Goal: Task Accomplishment & Management: Use online tool/utility

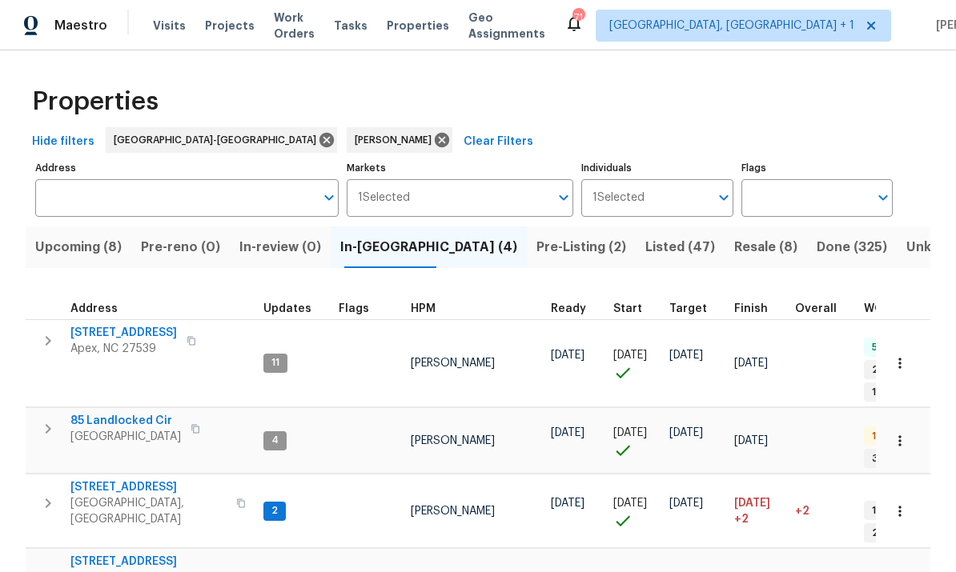
scroll to position [13, -1]
click at [101, 250] on span "Upcoming (8)" at bounding box center [78, 247] width 86 height 22
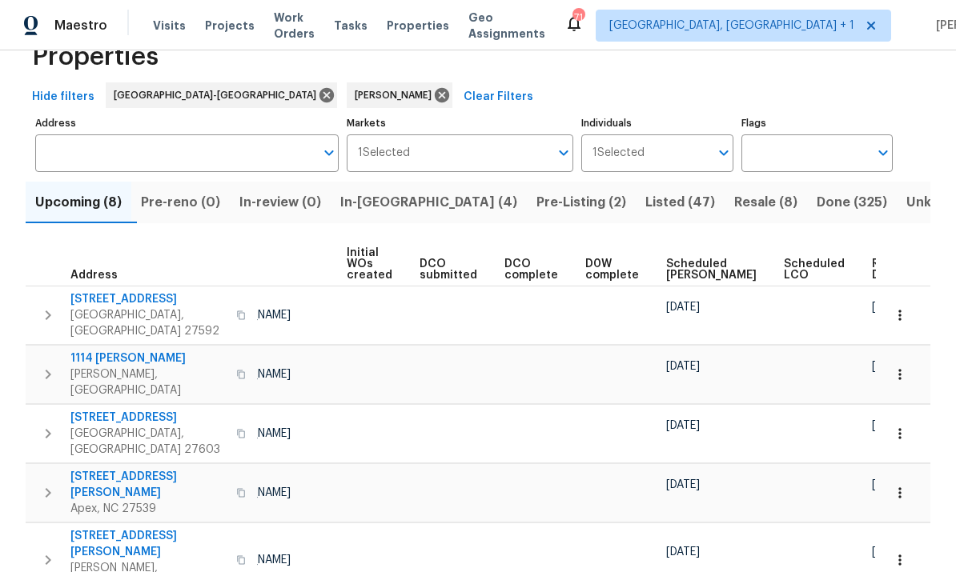
scroll to position [44, 0]
click at [708, 162] on input "Individuals" at bounding box center [676, 154] width 64 height 38
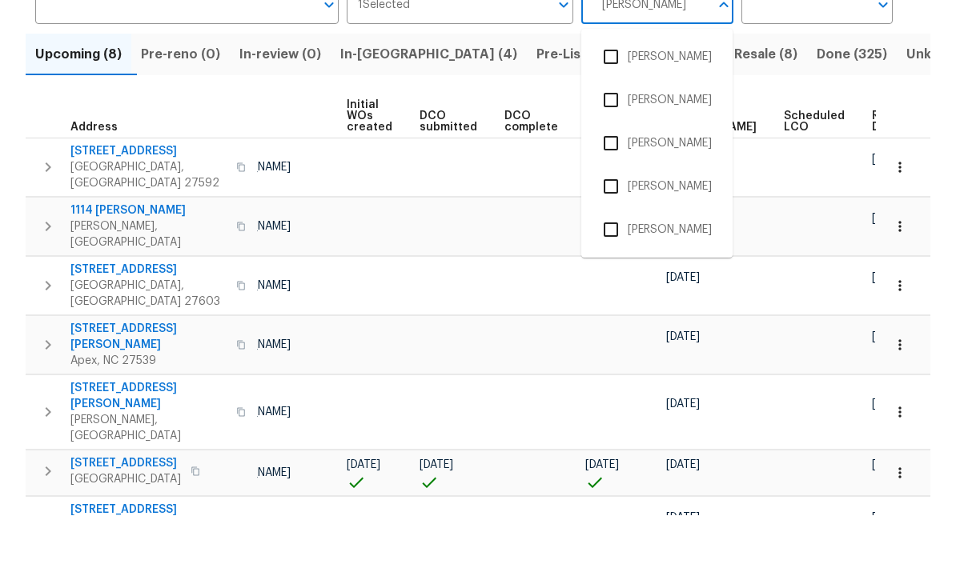
scroll to position [135, 0]
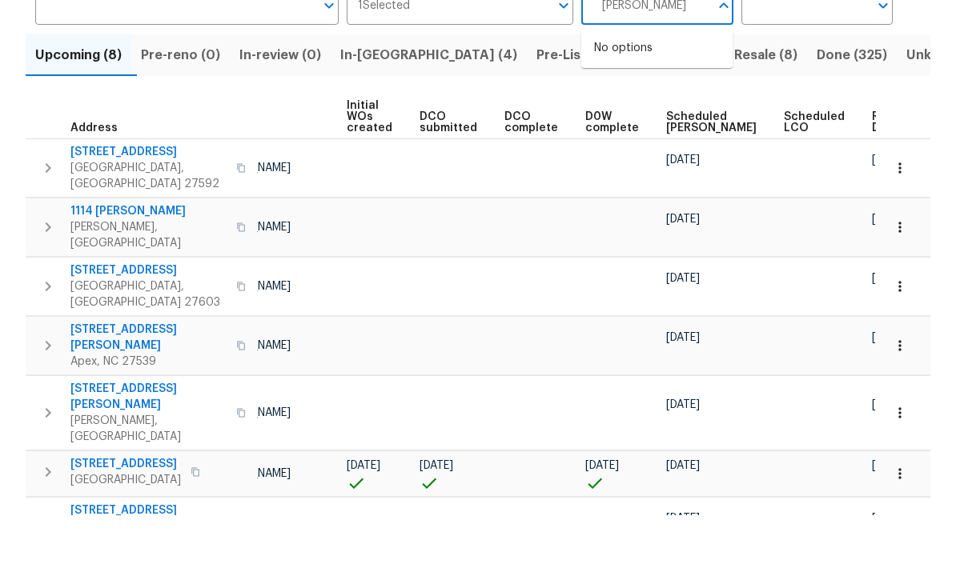
type input "Lee privette"
click at [617, 97] on input "checkbox" at bounding box center [611, 114] width 34 height 34
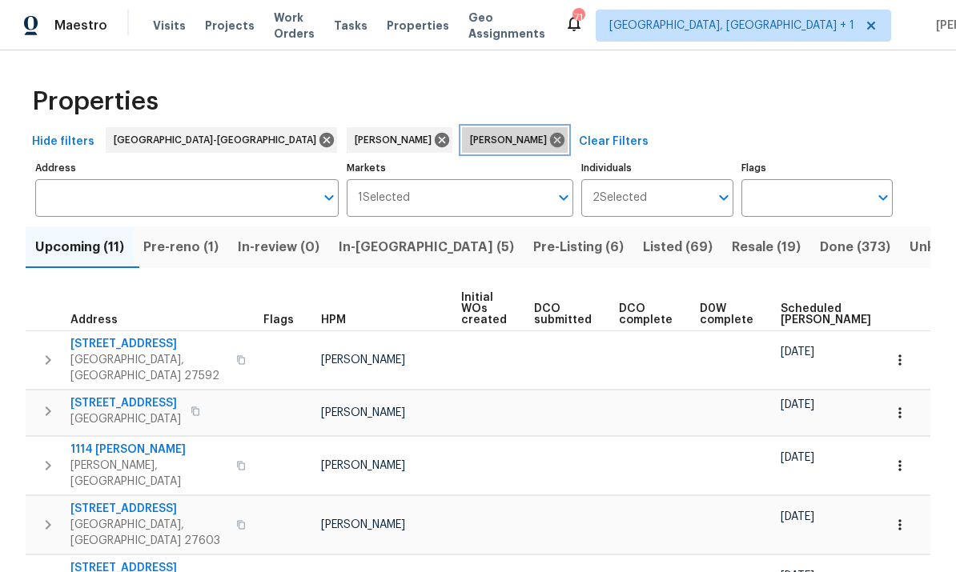
click at [550, 138] on icon at bounding box center [557, 140] width 14 height 14
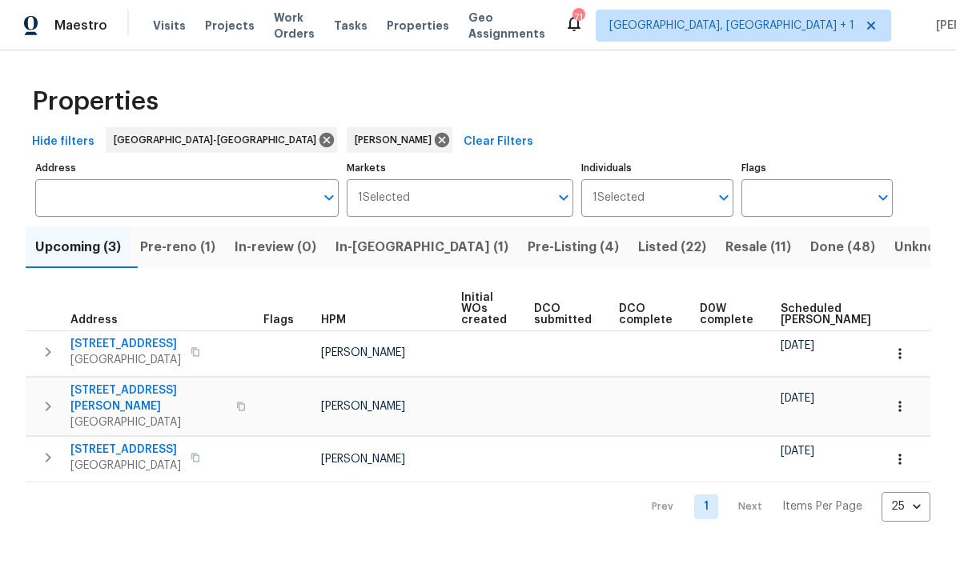
click at [387, 255] on span "In-reno (1)" at bounding box center [421, 247] width 173 height 22
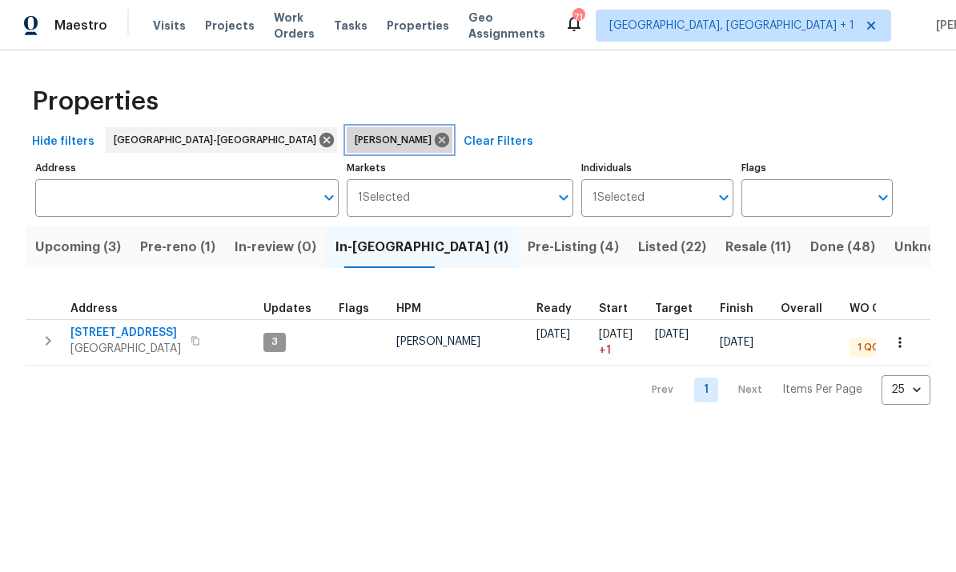
click at [435, 146] on icon at bounding box center [442, 140] width 14 height 14
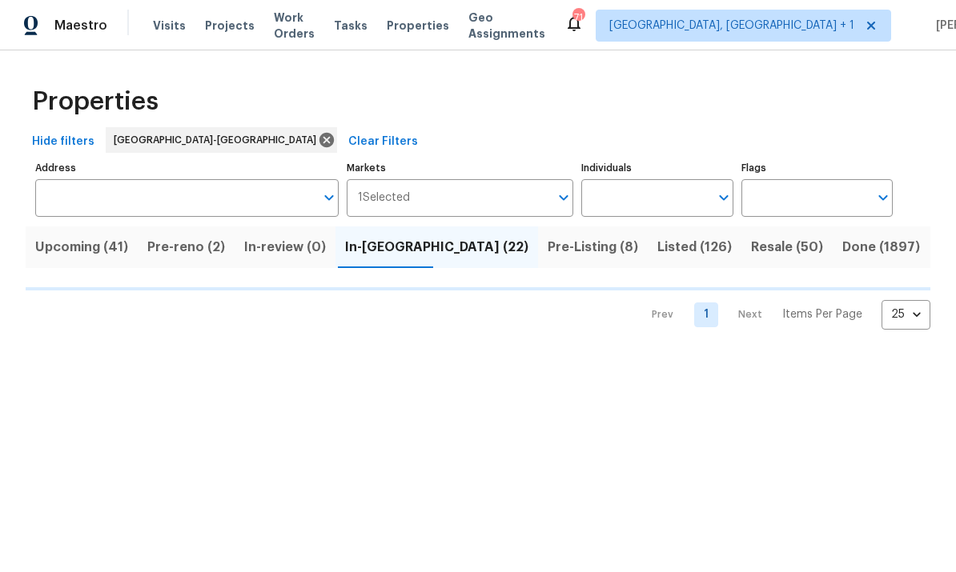
click at [642, 199] on input "Individuals" at bounding box center [644, 198] width 127 height 38
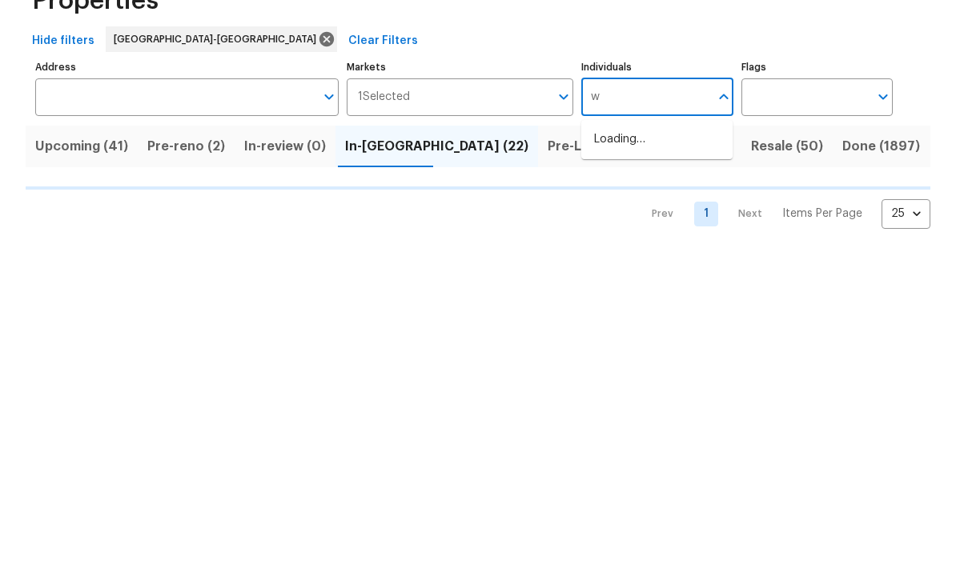
type input "wa"
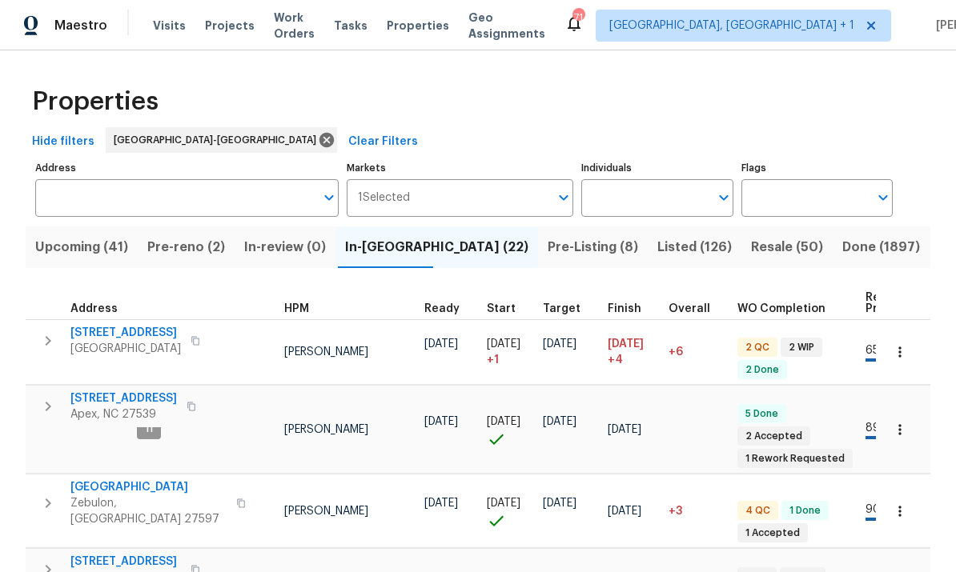
click at [636, 198] on input "Individuals" at bounding box center [644, 198] width 127 height 38
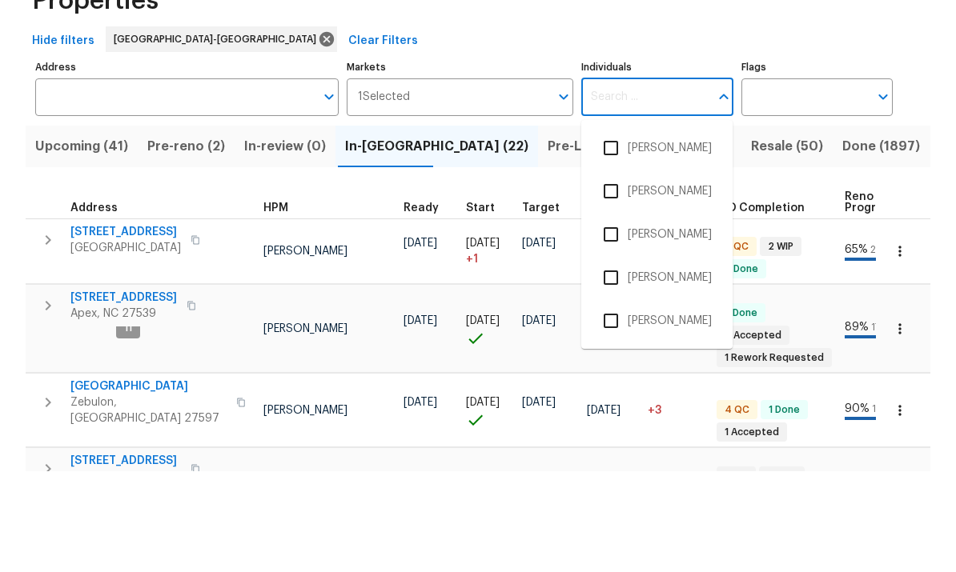
scroll to position [0, 147]
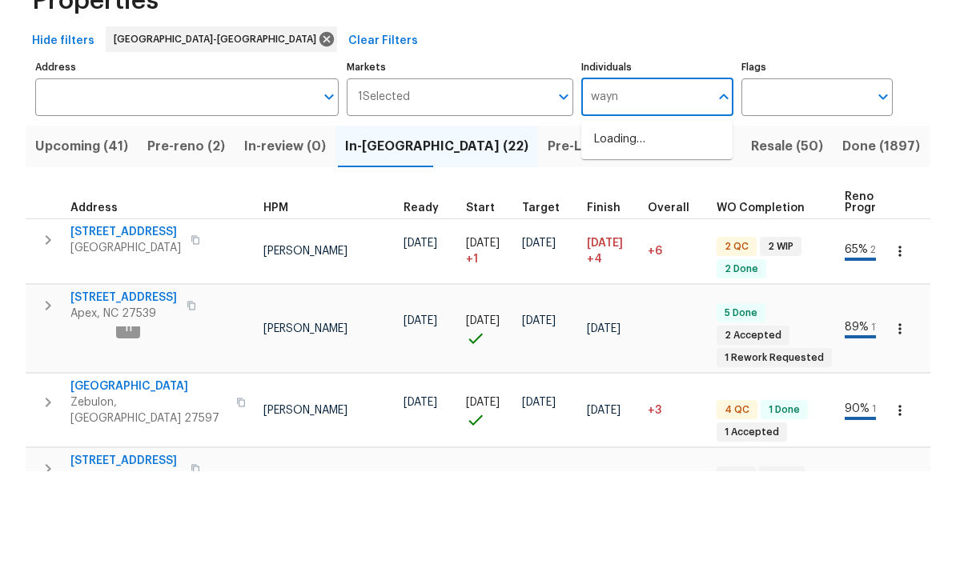
type input "wayne"
click at [620, 275] on input "checkbox" at bounding box center [611, 292] width 34 height 34
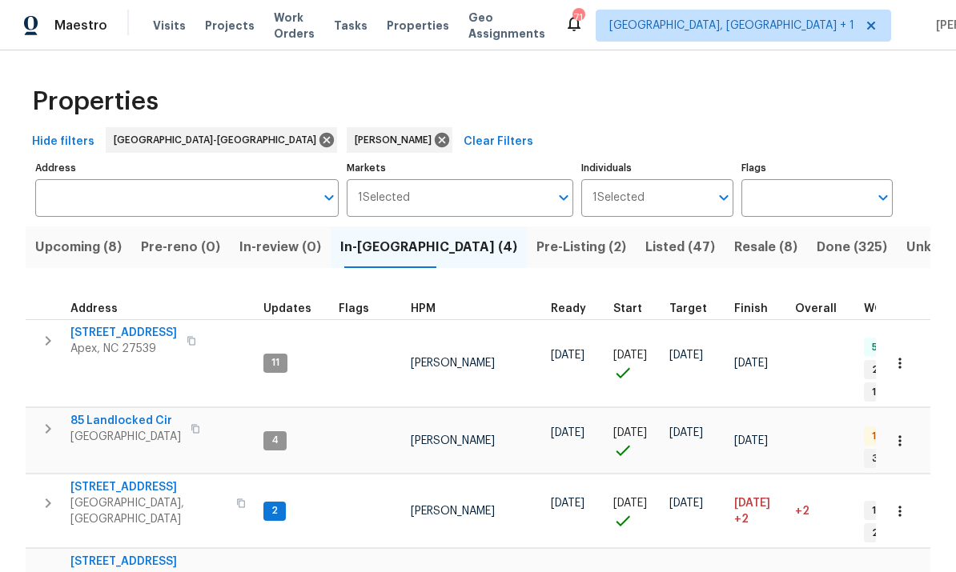
scroll to position [10, 0]
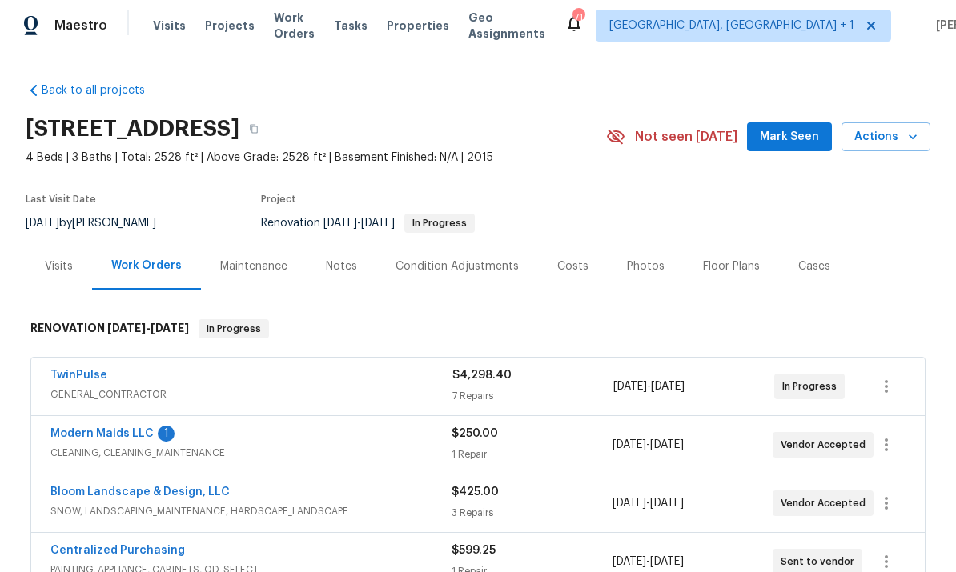
click at [117, 436] on link "Modern Maids LLC" at bounding box center [101, 433] width 103 height 11
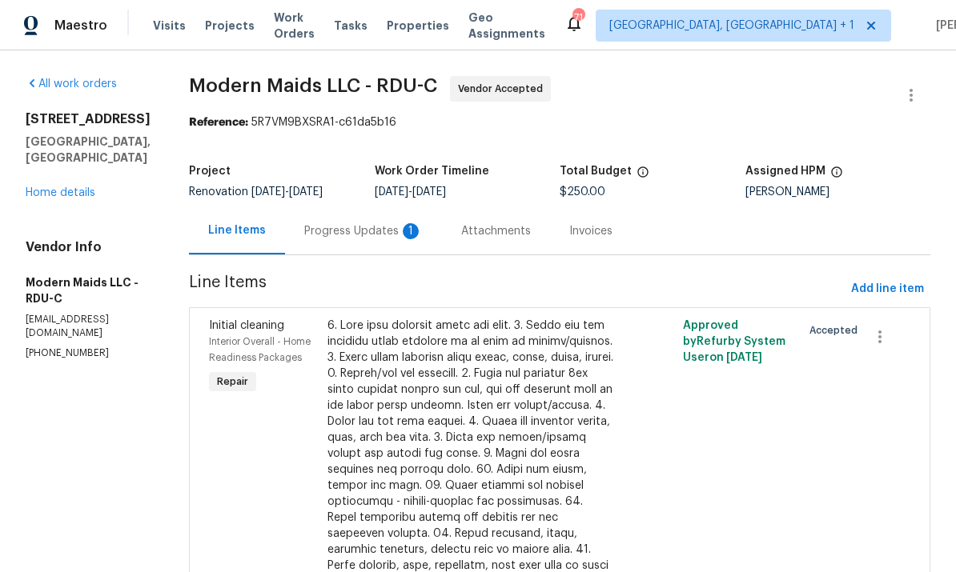
click at [379, 228] on div "Progress Updates 1" at bounding box center [363, 231] width 118 height 16
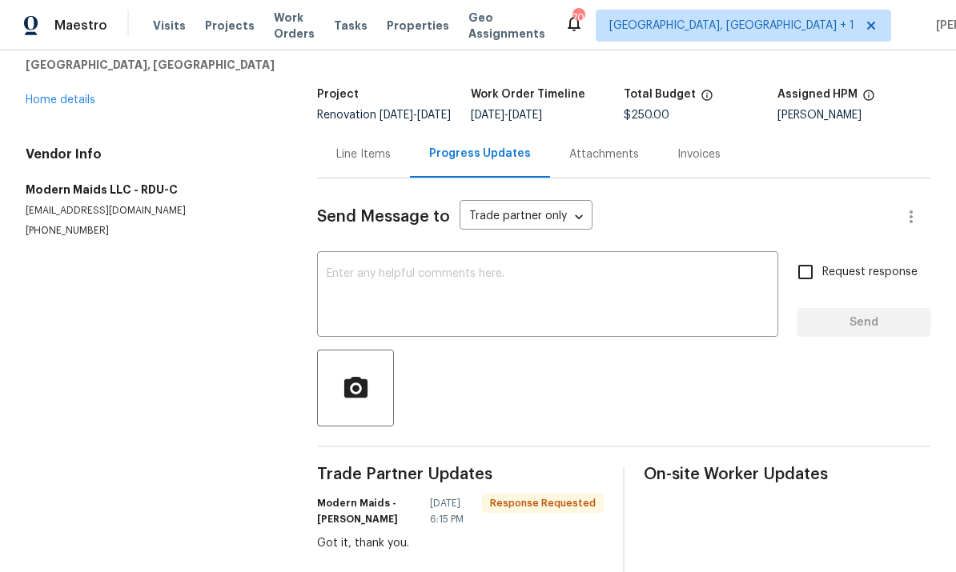
scroll to position [80, 0]
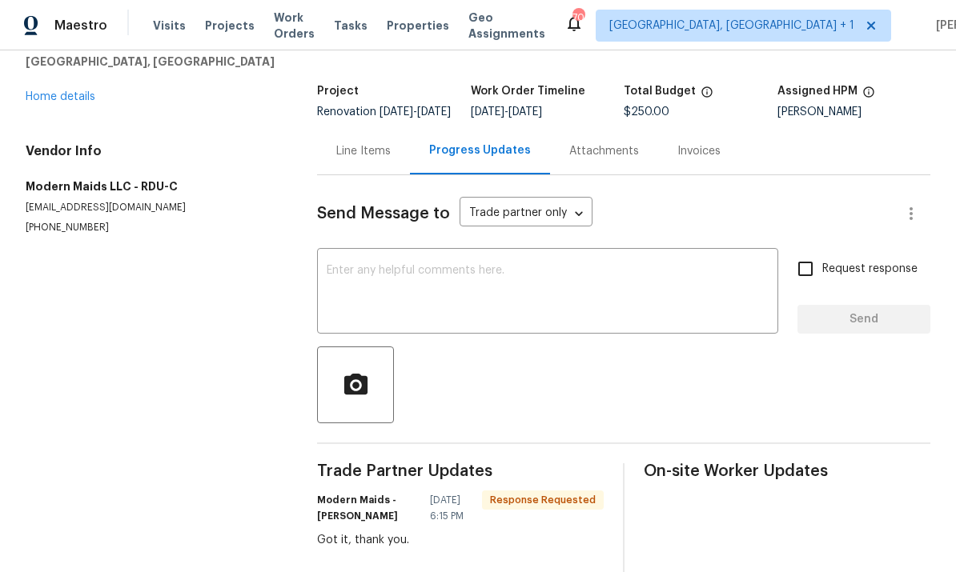
click at [80, 102] on link "Home details" at bounding box center [61, 96] width 70 height 11
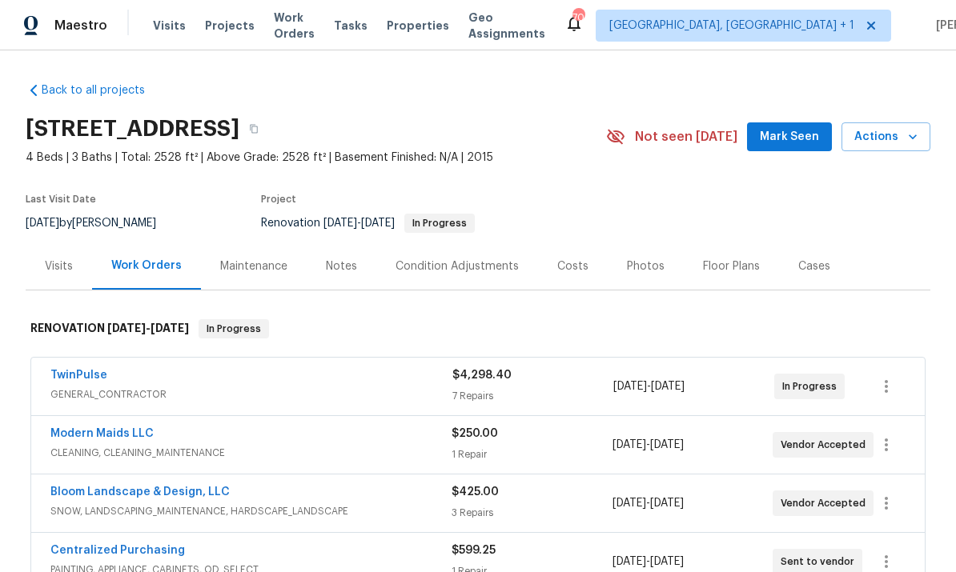
click at [90, 380] on link "TwinPulse" at bounding box center [78, 375] width 57 height 11
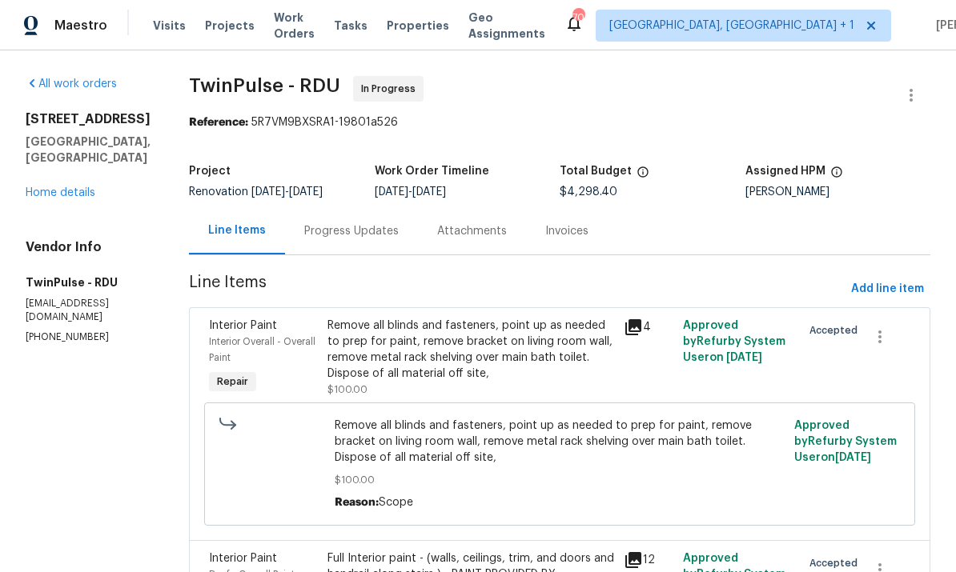
click at [359, 239] on div "Progress Updates" at bounding box center [351, 231] width 94 height 16
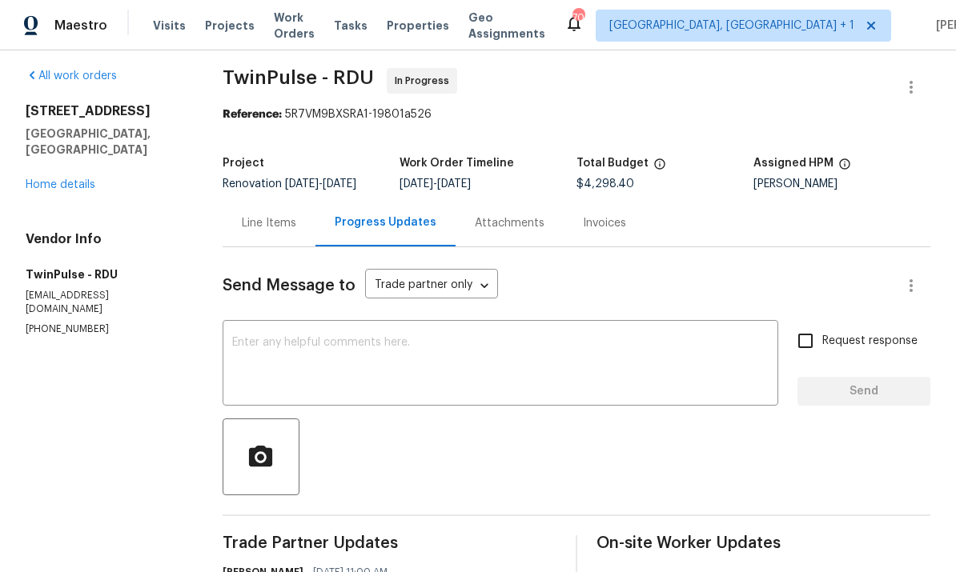
scroll to position [4, 0]
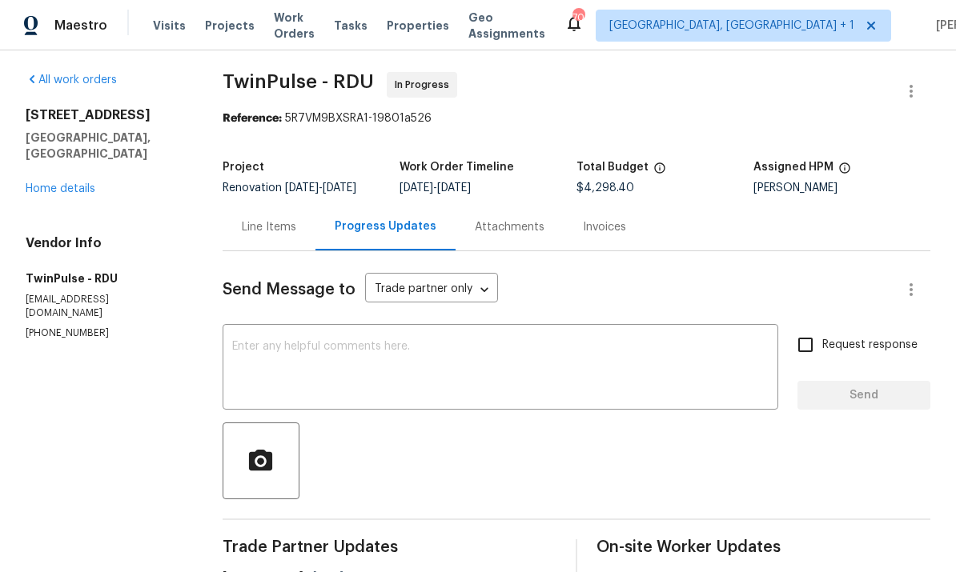
click at [92, 183] on link "Home details" at bounding box center [61, 188] width 70 height 11
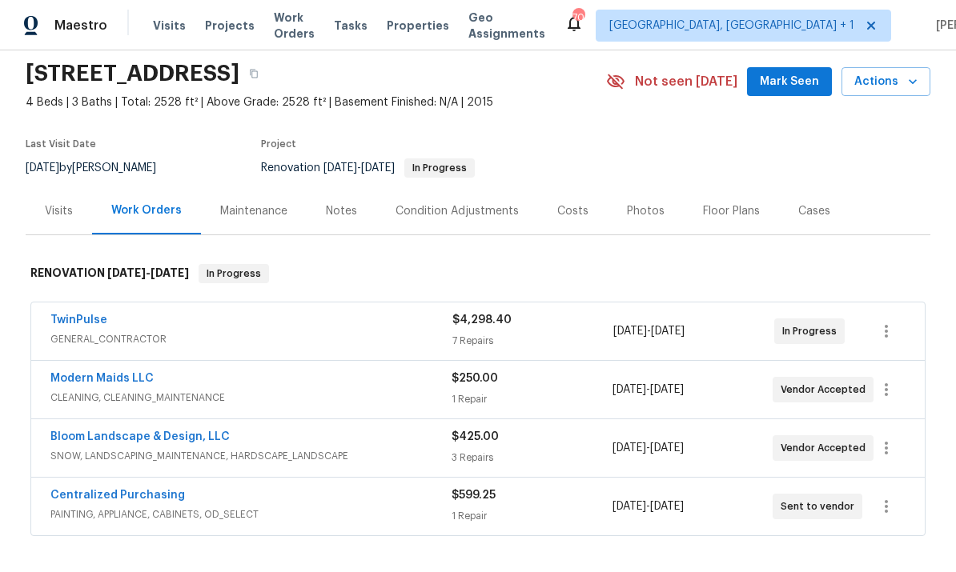
scroll to position [57, 0]
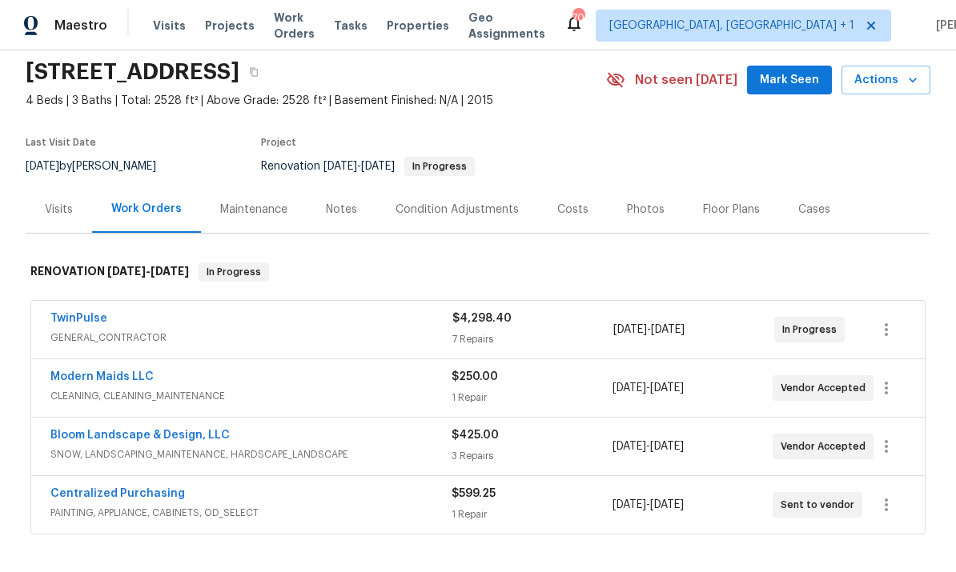
click at [792, 81] on span "Mark Seen" at bounding box center [789, 80] width 59 height 20
click at [329, 214] on div "Notes" at bounding box center [341, 210] width 31 height 16
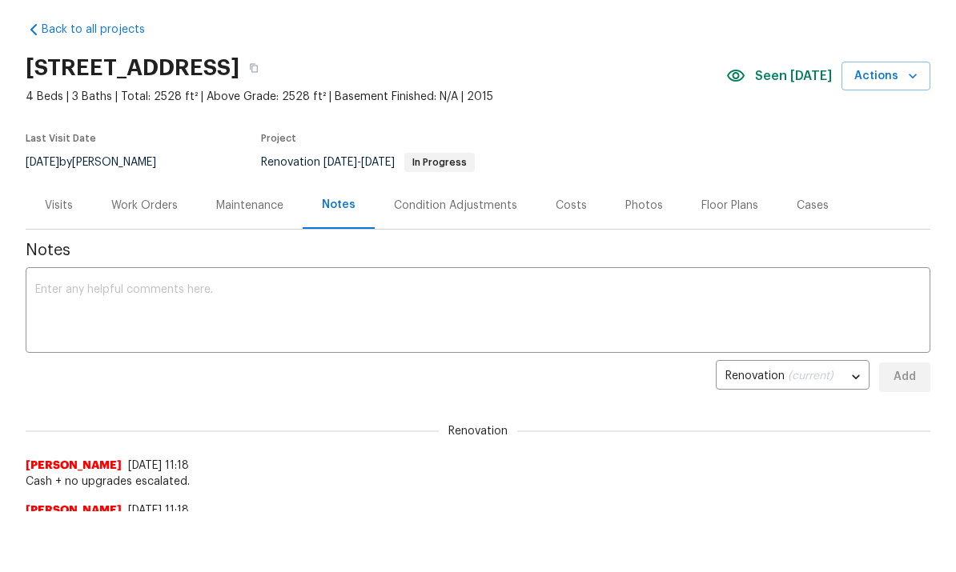
scroll to position [61, 0]
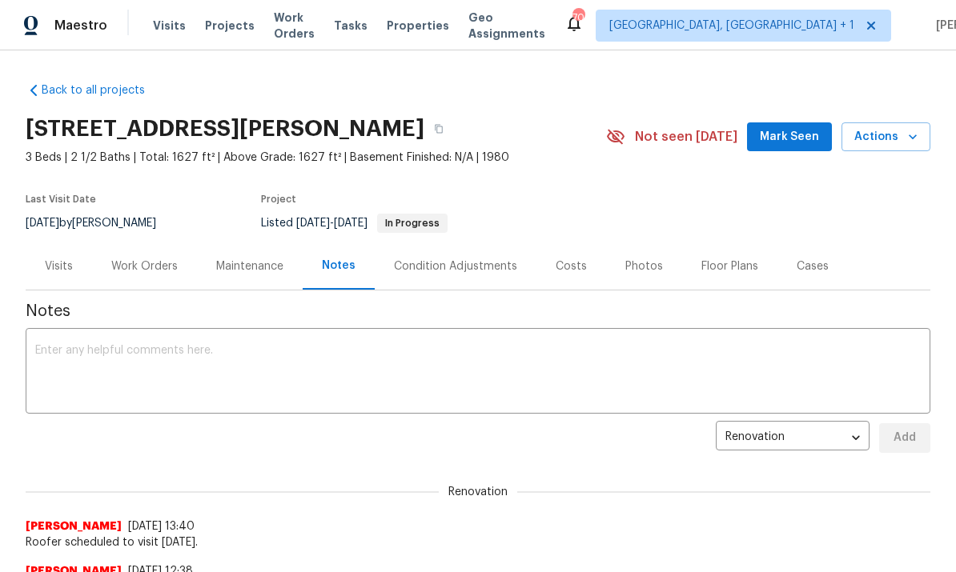
click at [132, 283] on div "Work Orders" at bounding box center [144, 266] width 105 height 47
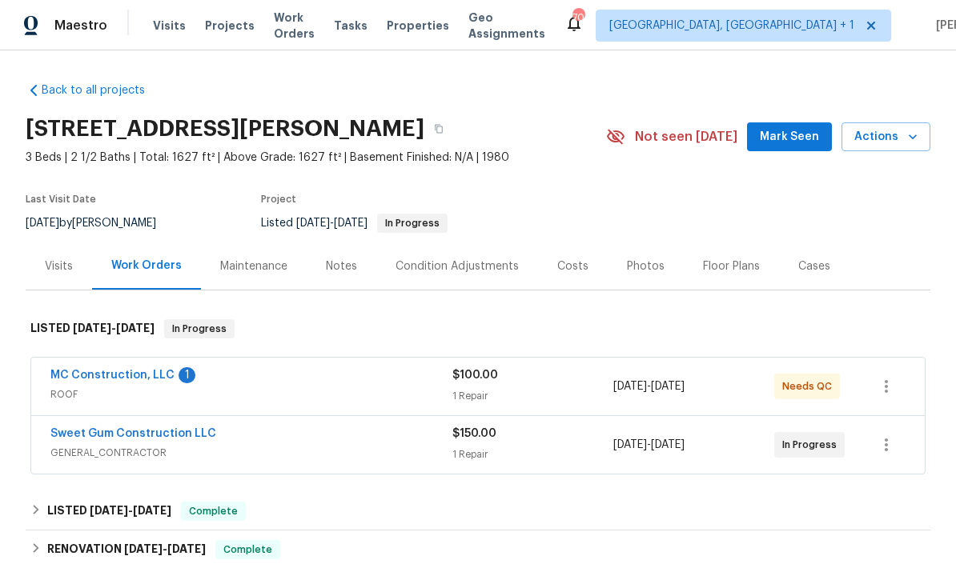
click at [95, 379] on link "MC Construction, LLC" at bounding box center [112, 375] width 124 height 11
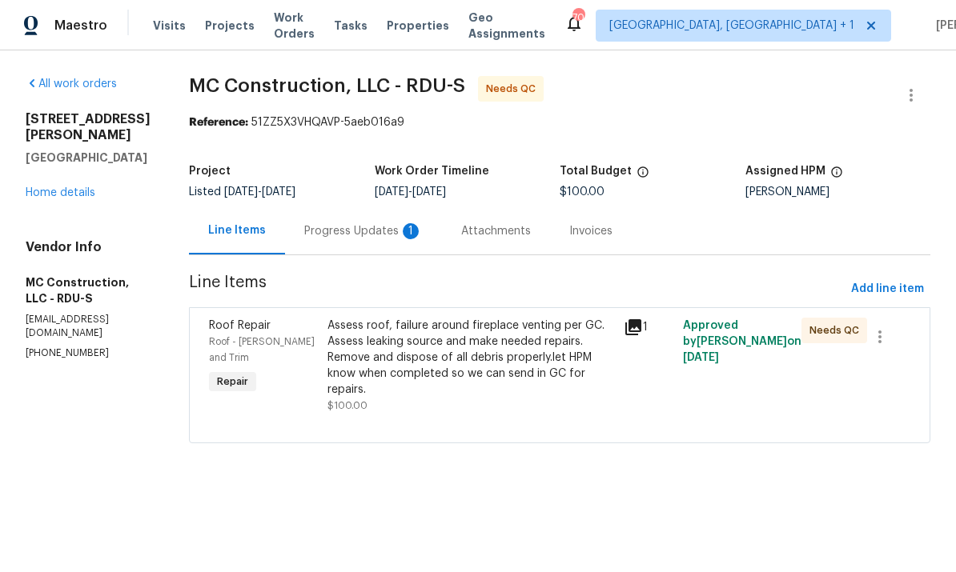
click at [339, 234] on div "Progress Updates 1" at bounding box center [363, 231] width 118 height 16
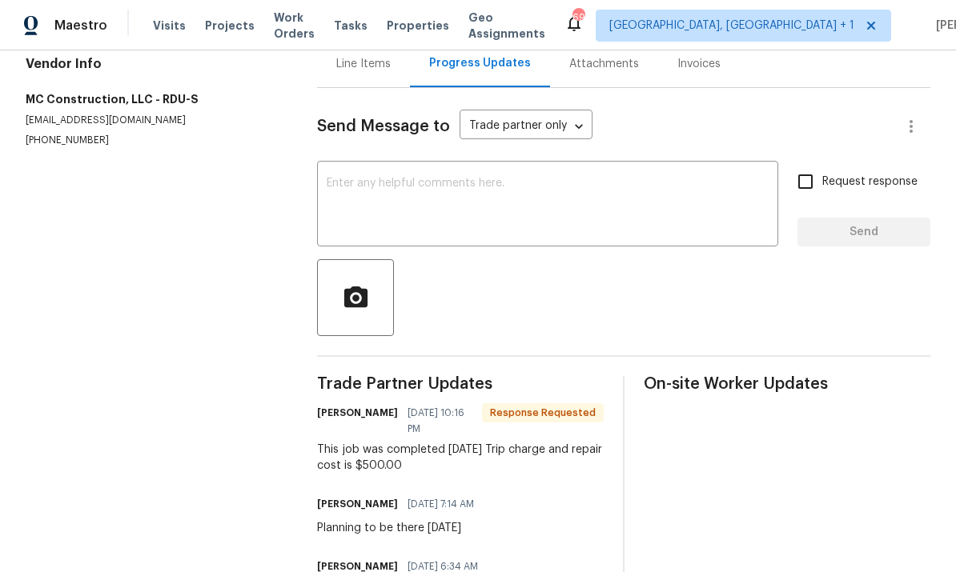
scroll to position [167, 0]
click at [347, 60] on div "Line Items" at bounding box center [363, 65] width 54 height 16
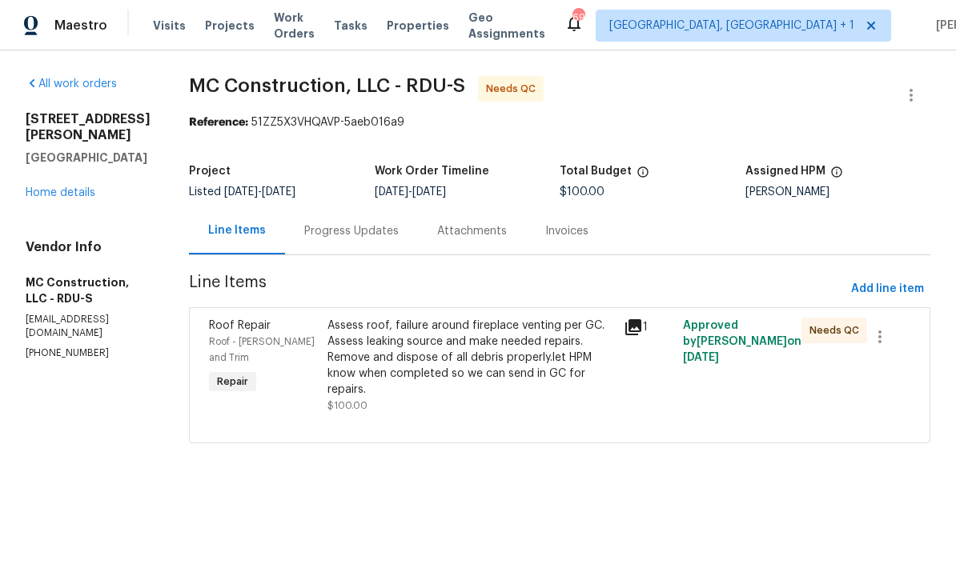
click at [374, 369] on div "Assess roof, failure around fireplace venting per GC. Assess leaking source and…" at bounding box center [470, 358] width 287 height 80
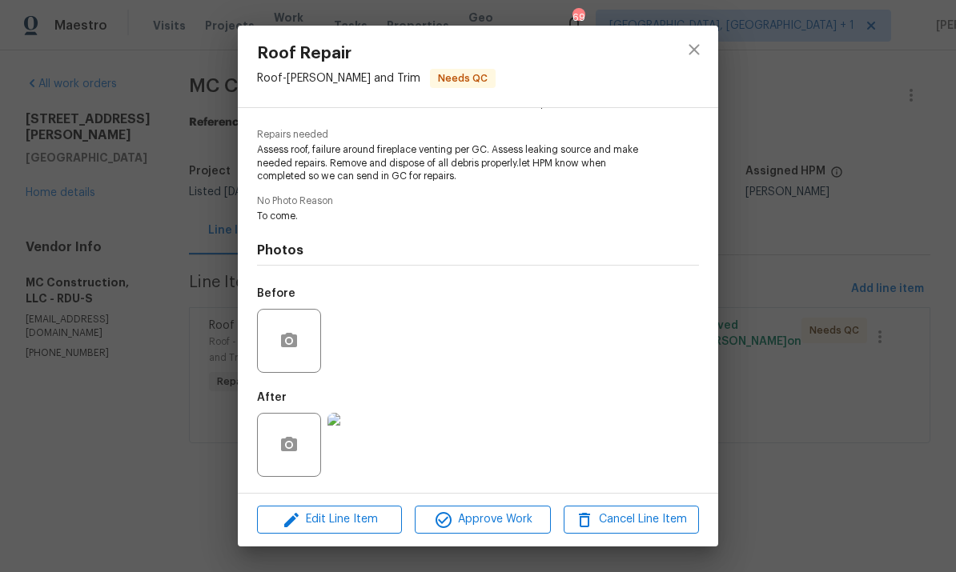
scroll to position [154, 0]
click at [340, 528] on span "Edit Line Item" at bounding box center [329, 520] width 135 height 20
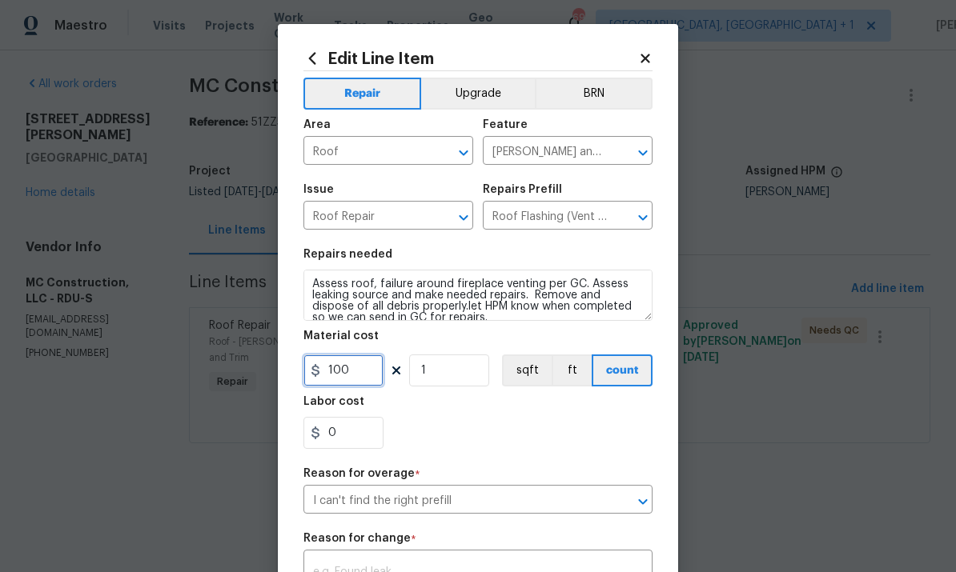
click at [362, 375] on input "100" at bounding box center [343, 371] width 80 height 32
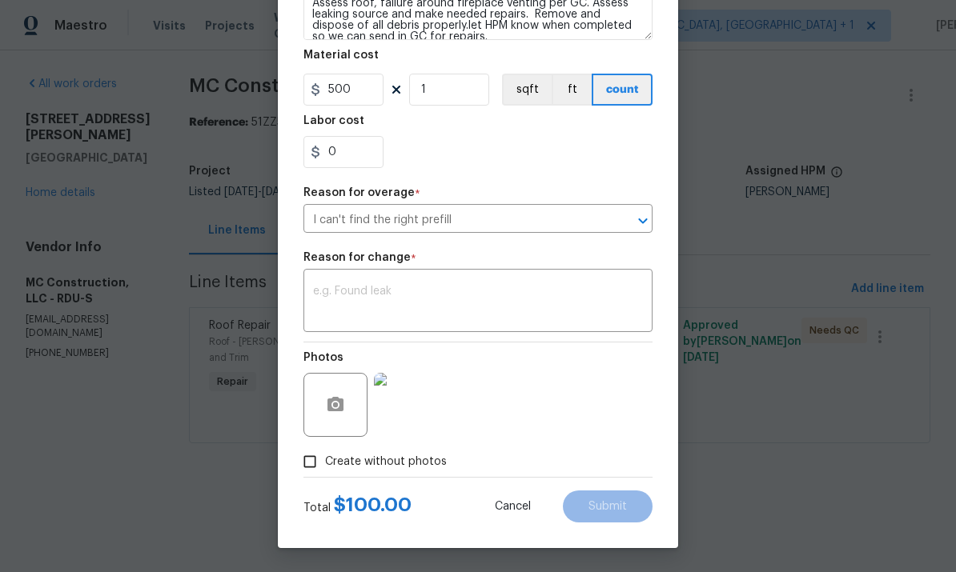
scroll to position [286, 0]
type input "500"
click at [351, 292] on textarea at bounding box center [478, 303] width 330 height 34
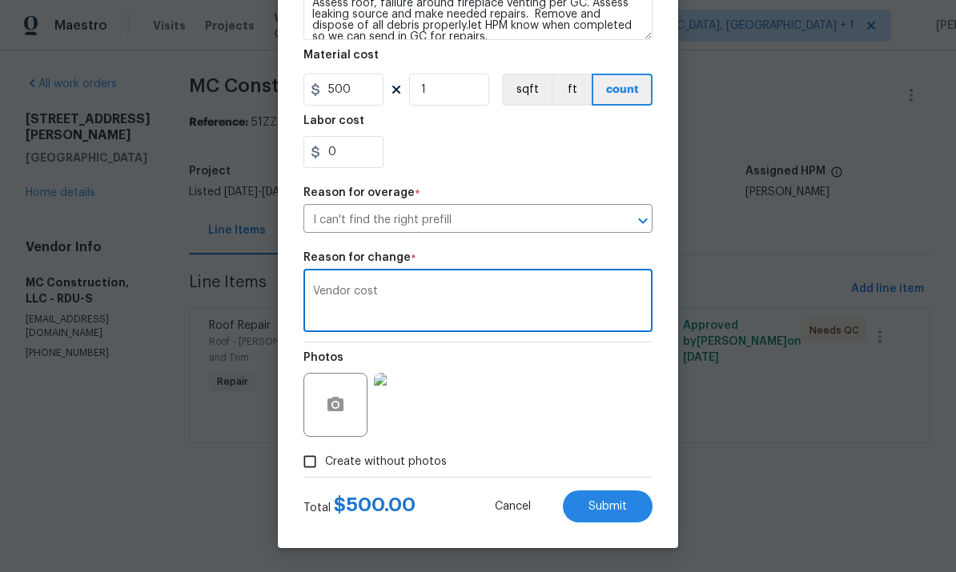
type textarea "Vendor cost"
click at [608, 496] on button "Submit" at bounding box center [608, 507] width 90 height 32
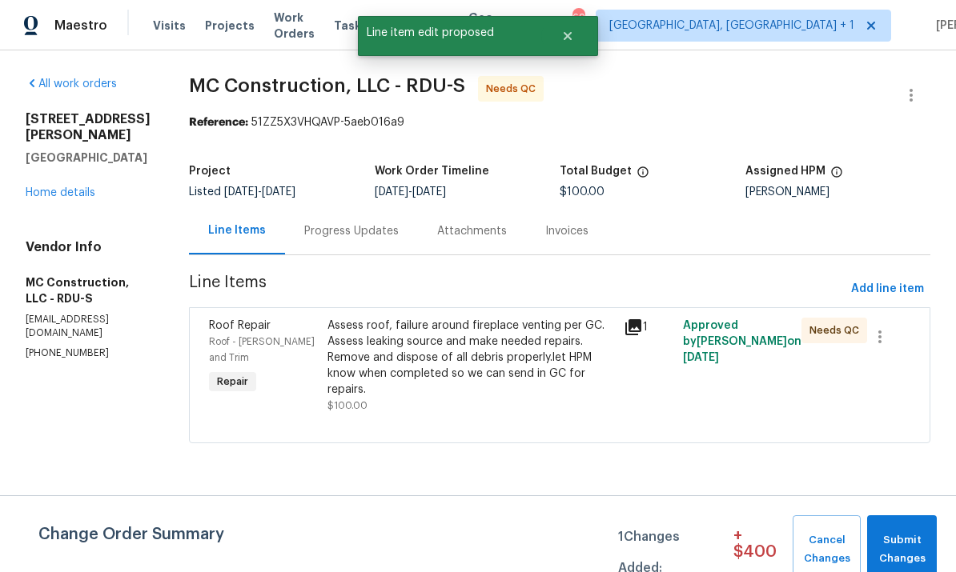
scroll to position [0, 0]
click at [897, 555] on span "Submit Changes" at bounding box center [902, 550] width 54 height 37
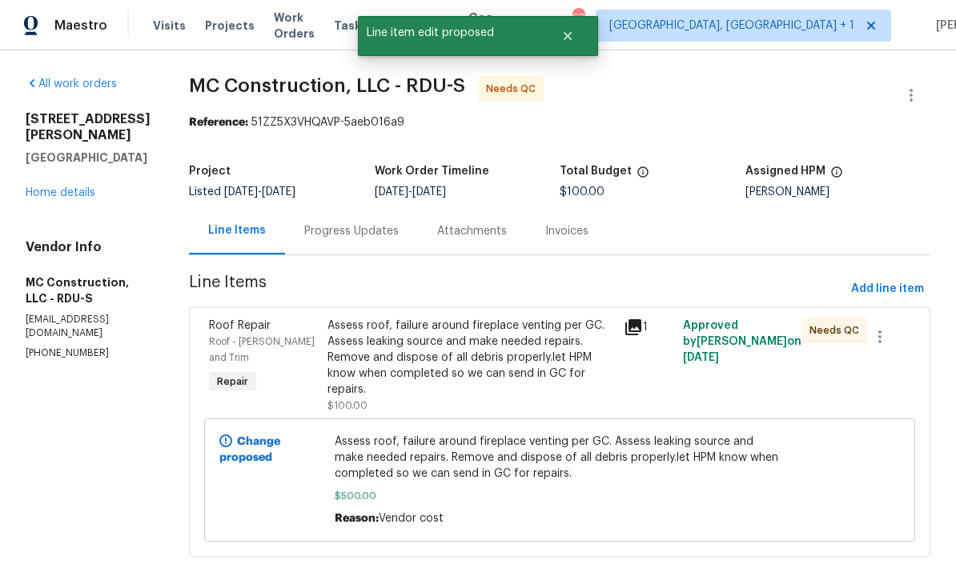
click at [426, 367] on div "Assess roof, failure around fireplace venting per GC. Assess leaking source and…" at bounding box center [470, 358] width 287 height 80
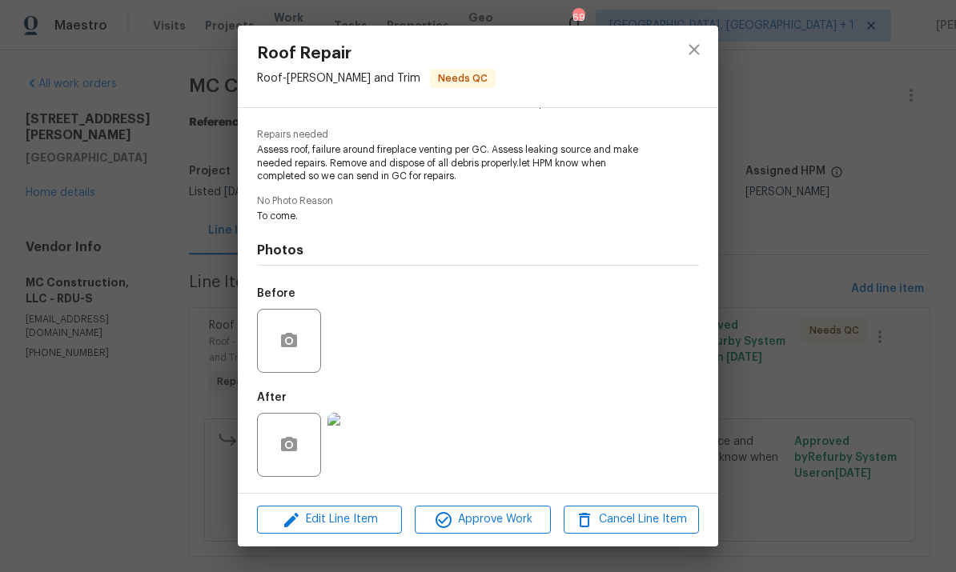
scroll to position [154, 0]
click at [363, 442] on img at bounding box center [359, 445] width 64 height 64
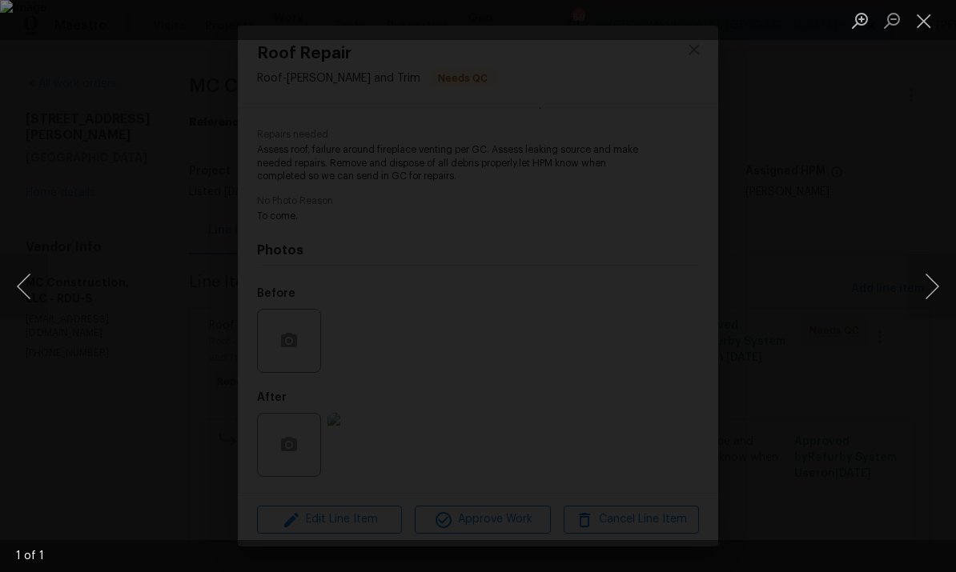
click at [953, 217] on div "Lightbox" at bounding box center [478, 286] width 956 height 572
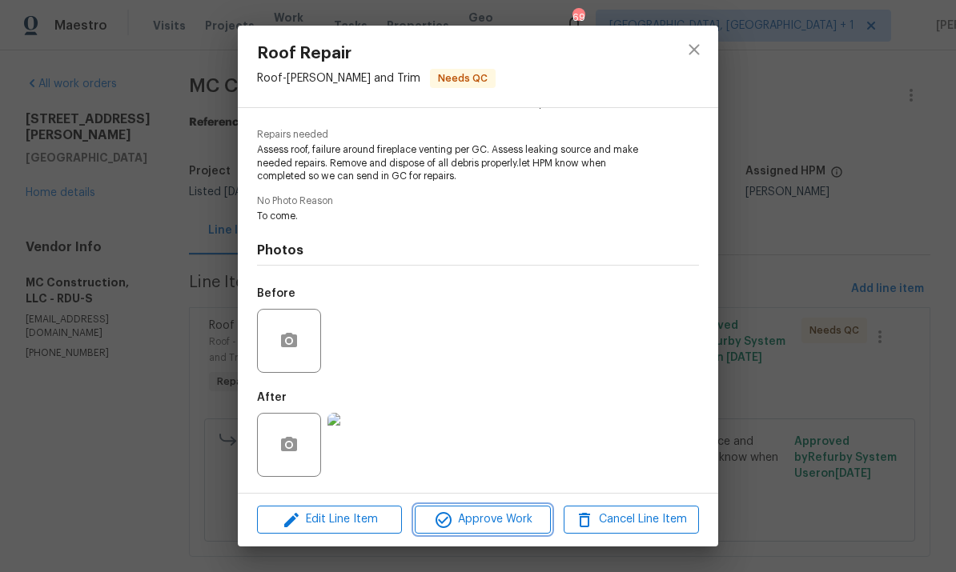
click at [470, 518] on span "Approve Work" at bounding box center [482, 520] width 126 height 20
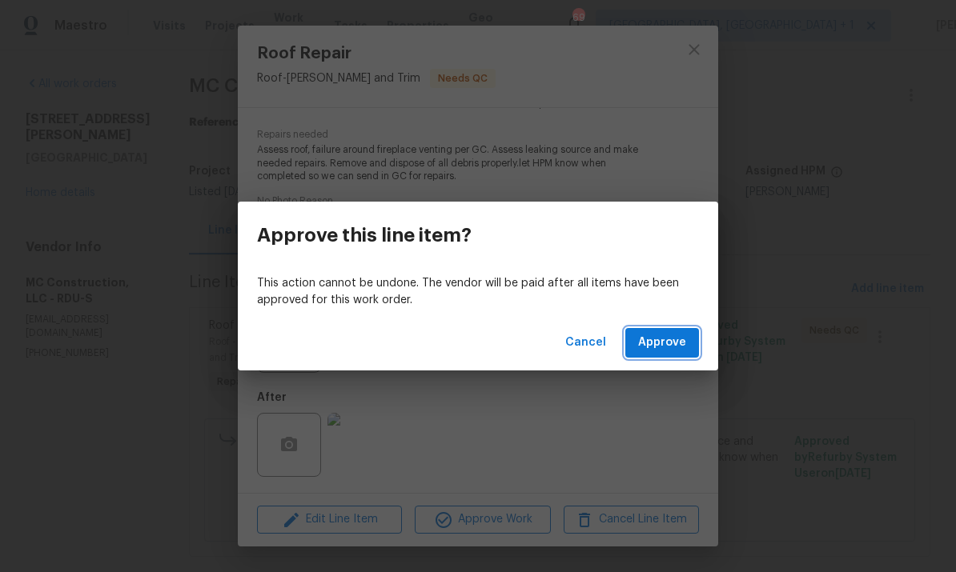
click at [643, 339] on span "Approve" at bounding box center [662, 343] width 48 height 20
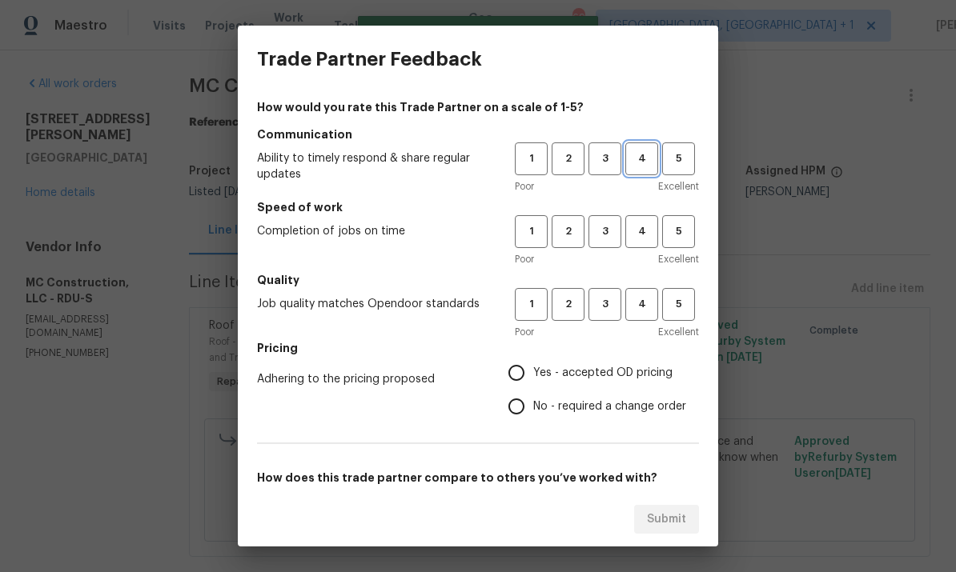
click at [643, 158] on span "4" at bounding box center [642, 159] width 30 height 18
click at [638, 240] on span "4" at bounding box center [642, 232] width 30 height 18
click at [606, 231] on span "3" at bounding box center [605, 232] width 30 height 18
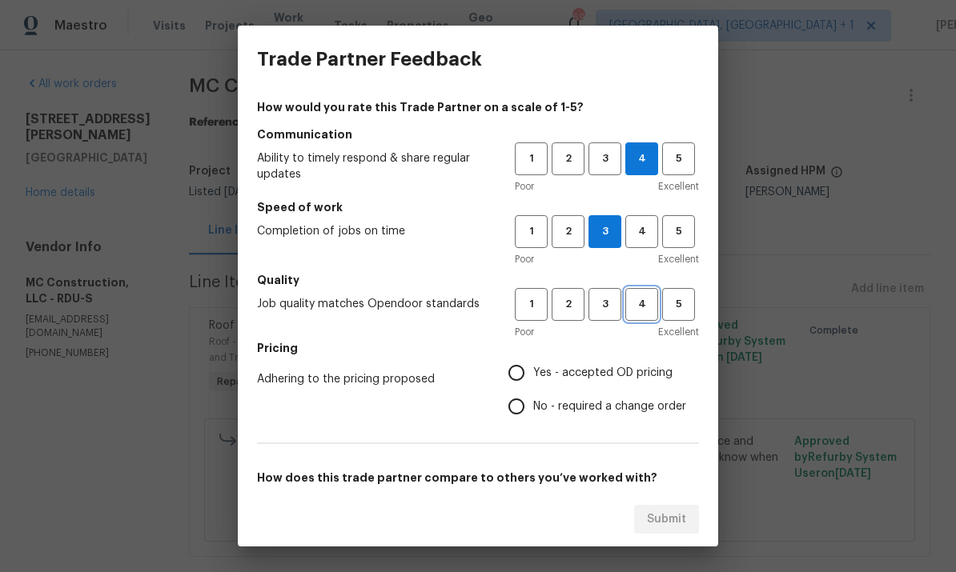
click at [640, 304] on span "4" at bounding box center [642, 304] width 30 height 18
click at [522, 379] on input "Yes - accepted OD pricing" at bounding box center [517, 373] width 34 height 34
radio input "true"
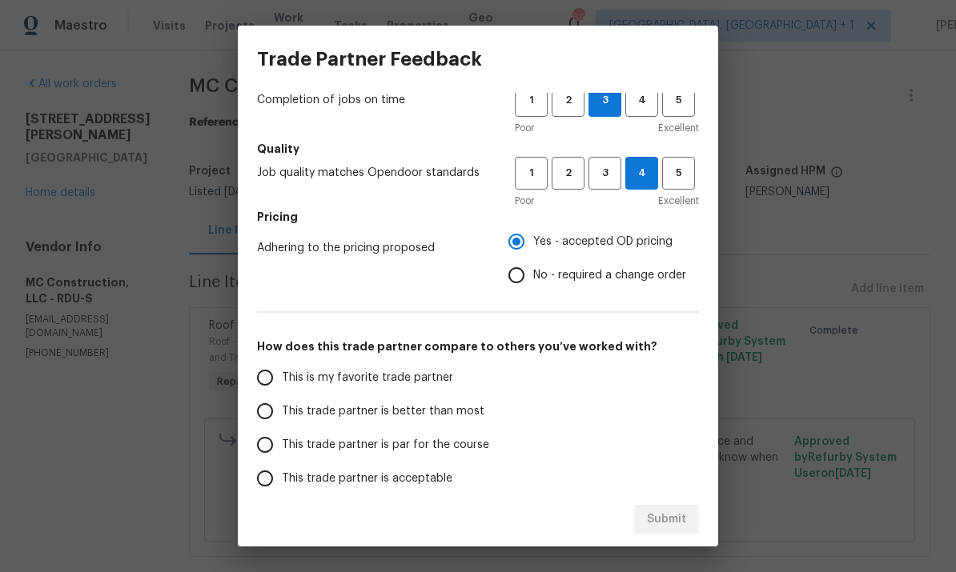
scroll to position [138, 0]
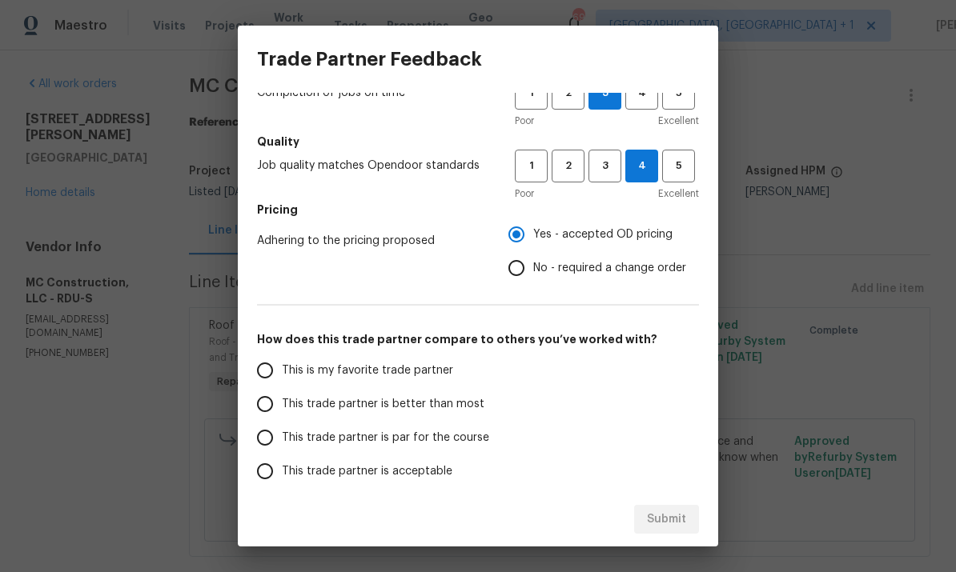
click at [270, 405] on input "This trade partner is better than most" at bounding box center [265, 404] width 34 height 34
click at [668, 518] on span "Submit" at bounding box center [666, 520] width 39 height 20
radio input "true"
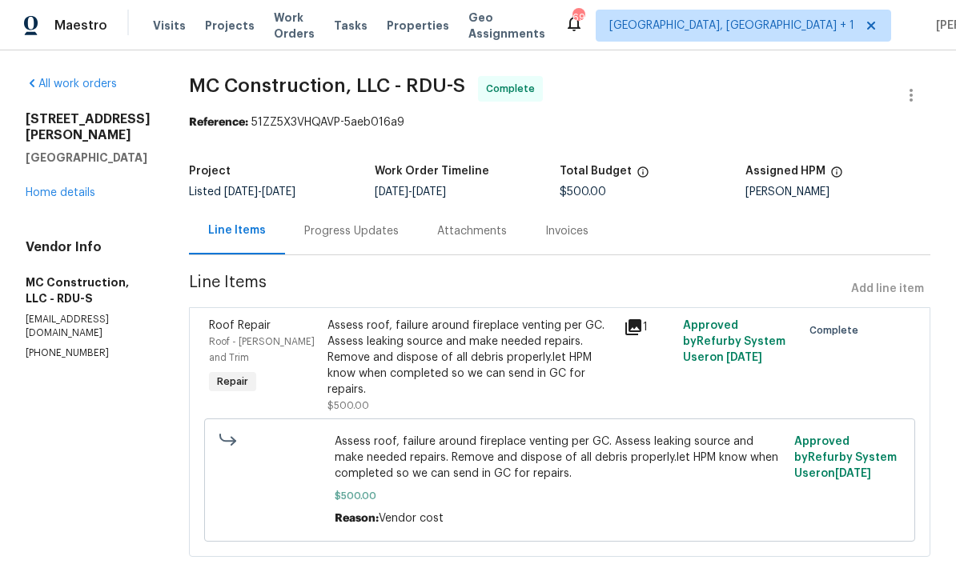
radio input "false"
click at [332, 229] on div "Progress Updates" at bounding box center [351, 231] width 94 height 16
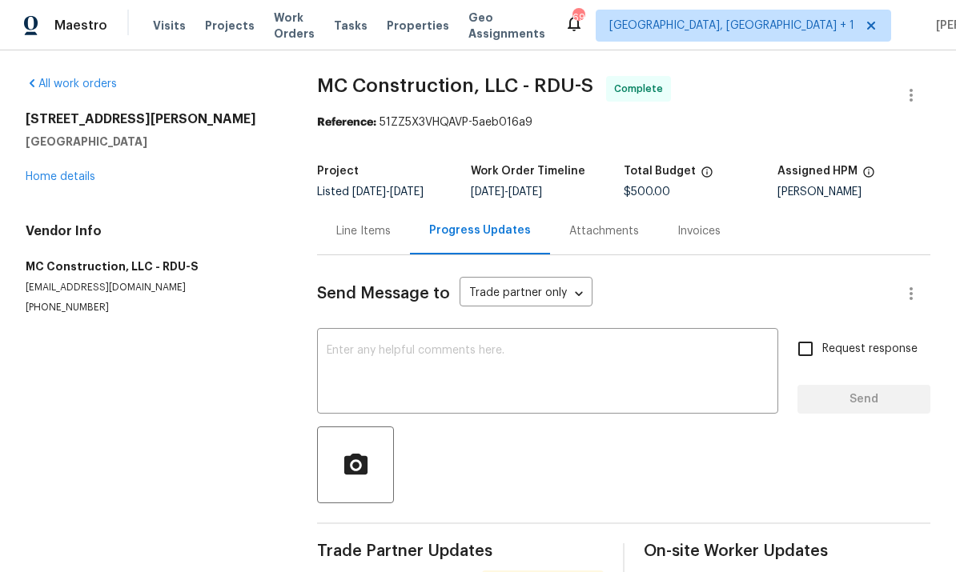
click at [66, 174] on link "Home details" at bounding box center [61, 176] width 70 height 11
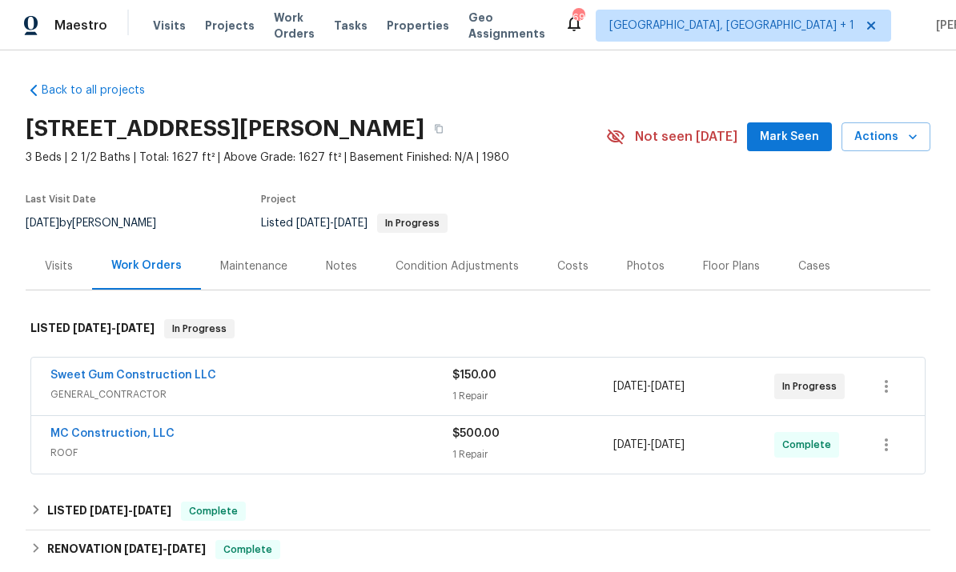
click at [187, 370] on link "Sweet Gum Construction LLC" at bounding box center [133, 375] width 166 height 11
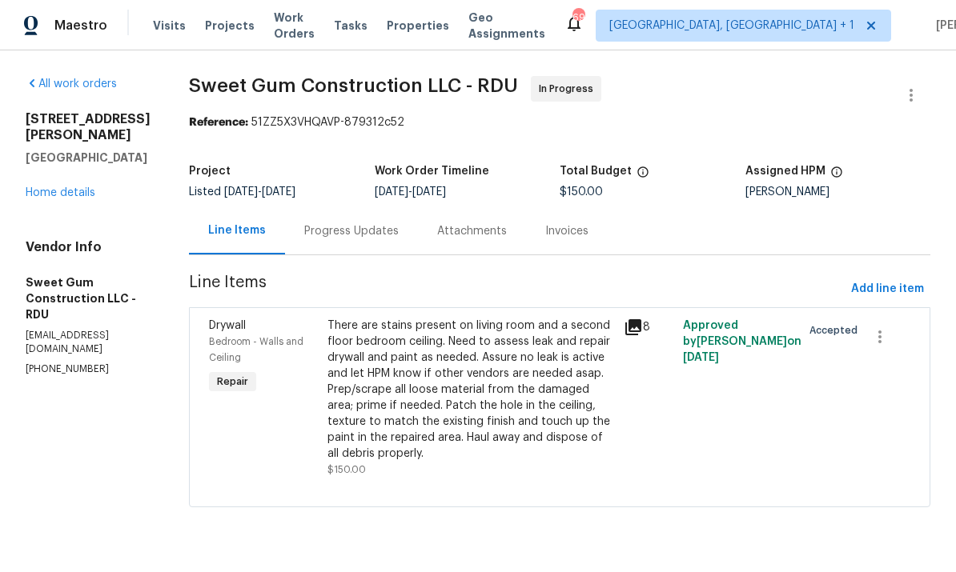
click at [382, 233] on div "Progress Updates" at bounding box center [351, 231] width 94 height 16
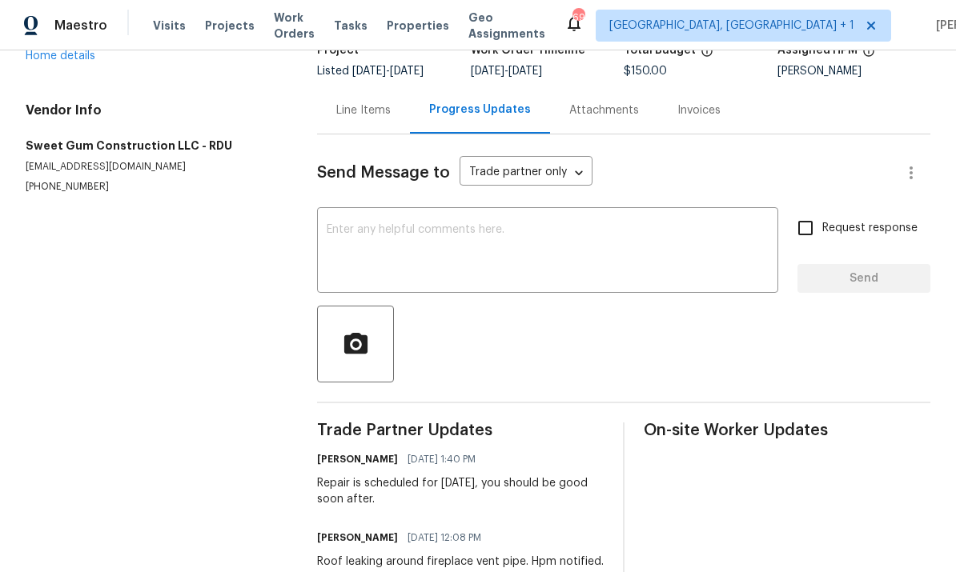
scroll to position [120, 0]
click at [414, 262] on textarea at bounding box center [548, 253] width 442 height 56
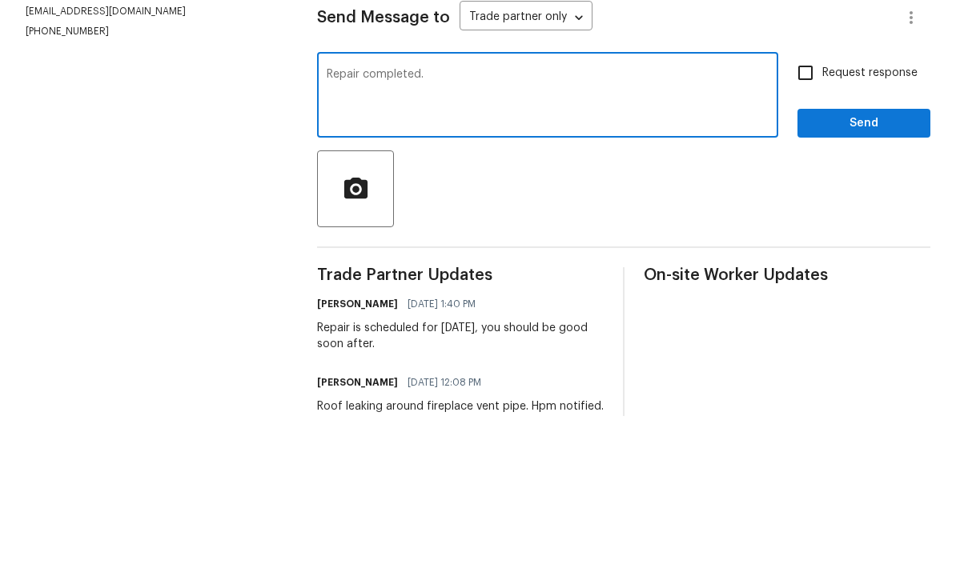
type textarea "Repair completed."
click at [816, 212] on input "Request response" at bounding box center [805, 229] width 34 height 34
checkbox input "true"
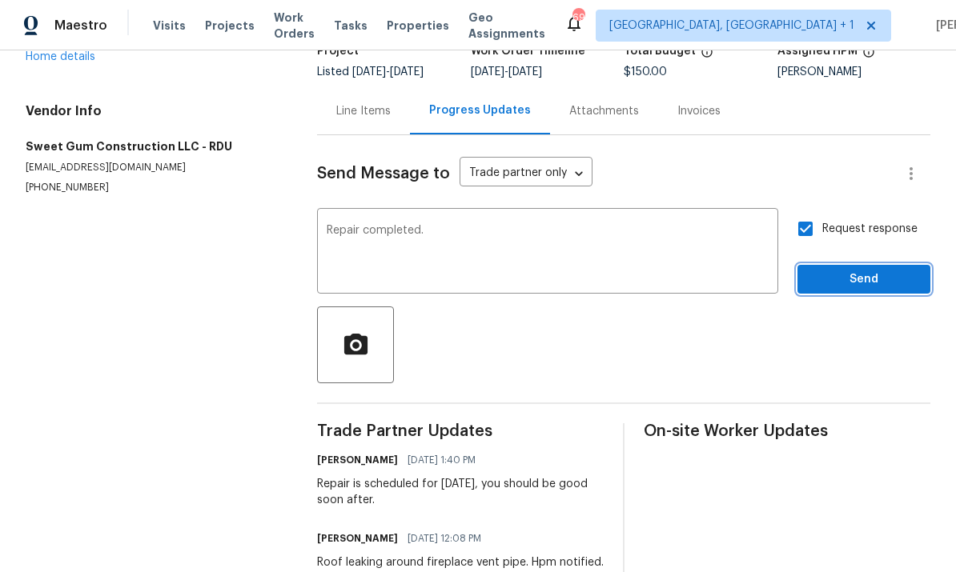
click at [859, 265] on button "Send" at bounding box center [863, 280] width 133 height 30
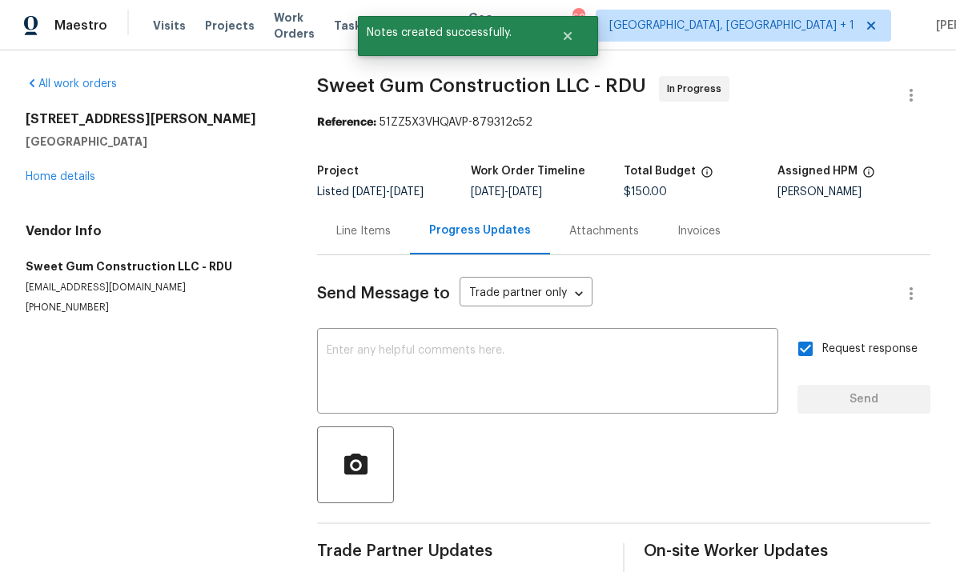
scroll to position [0, 0]
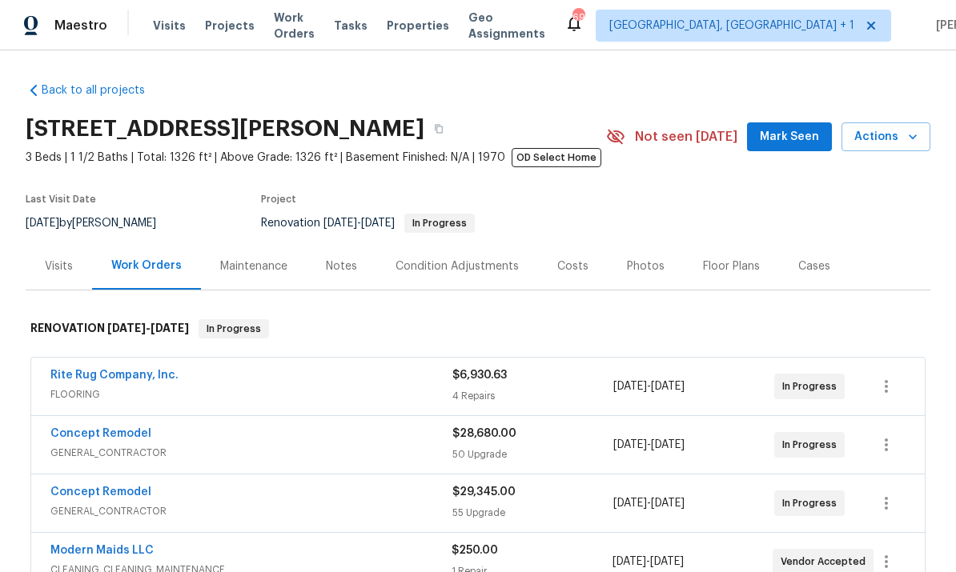
click at [803, 137] on span "Mark Seen" at bounding box center [789, 137] width 59 height 20
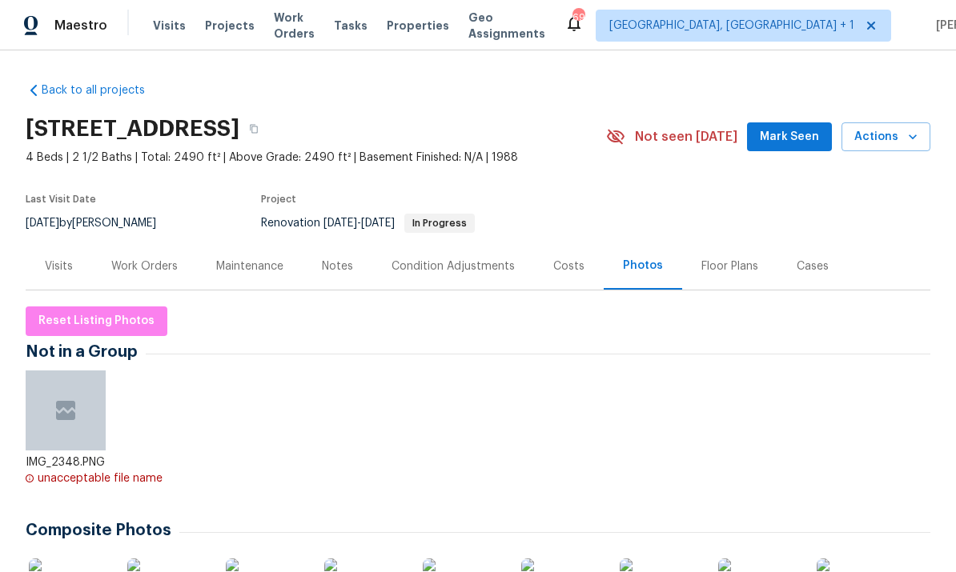
click at [809, 128] on span "Mark Seen" at bounding box center [789, 137] width 59 height 20
click at [147, 263] on div "Work Orders" at bounding box center [144, 267] width 66 height 16
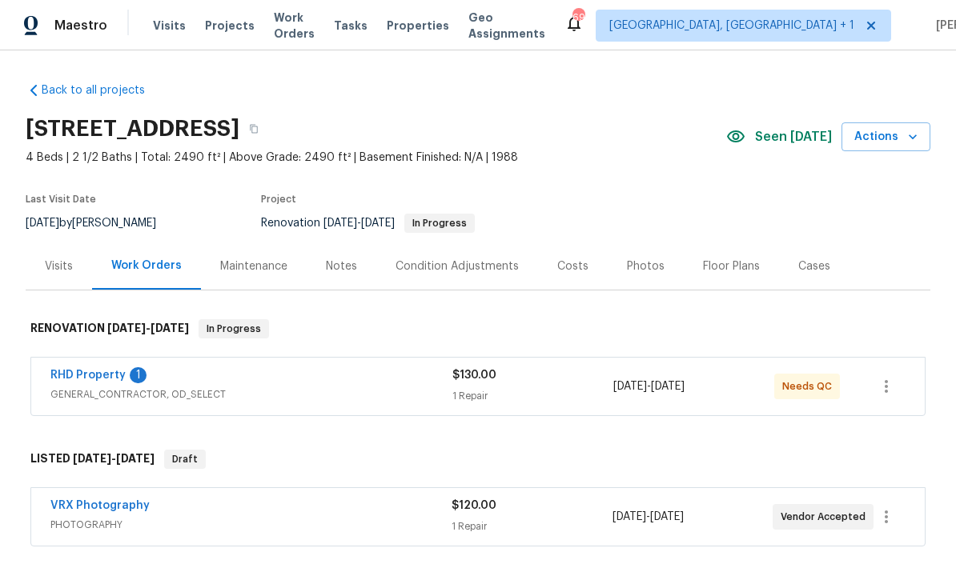
click at [110, 372] on link "RHD Property" at bounding box center [87, 375] width 75 height 11
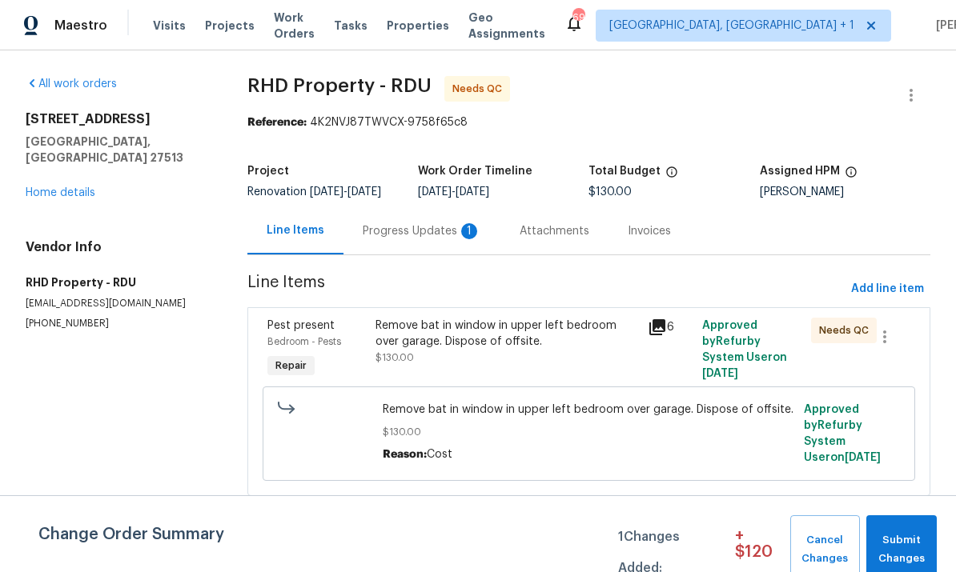
click at [409, 239] on div "Progress Updates 1" at bounding box center [422, 231] width 118 height 16
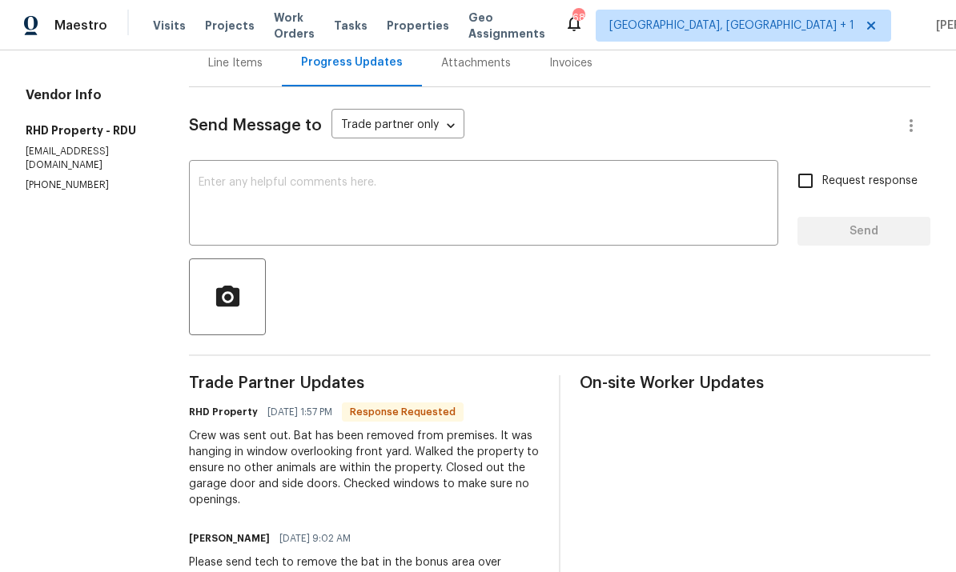
click at [261, 189] on textarea at bounding box center [484, 205] width 570 height 56
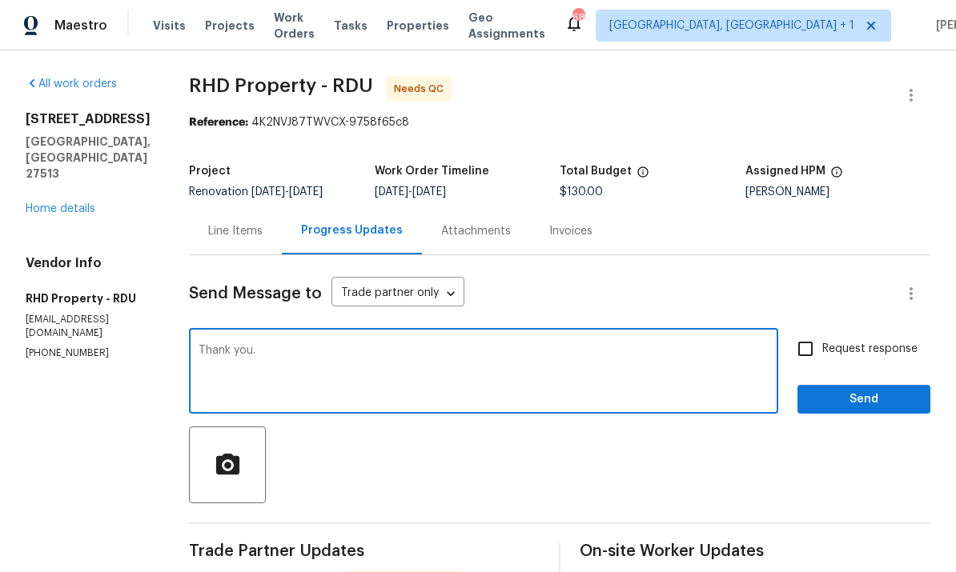
type textarea "Thank you."
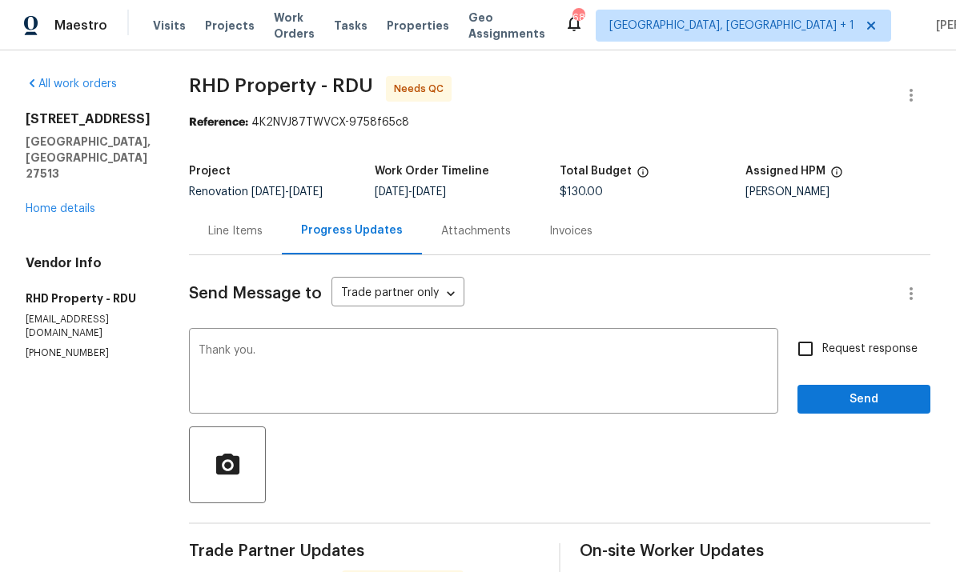
click at [251, 223] on div "Line Items" at bounding box center [235, 231] width 54 height 16
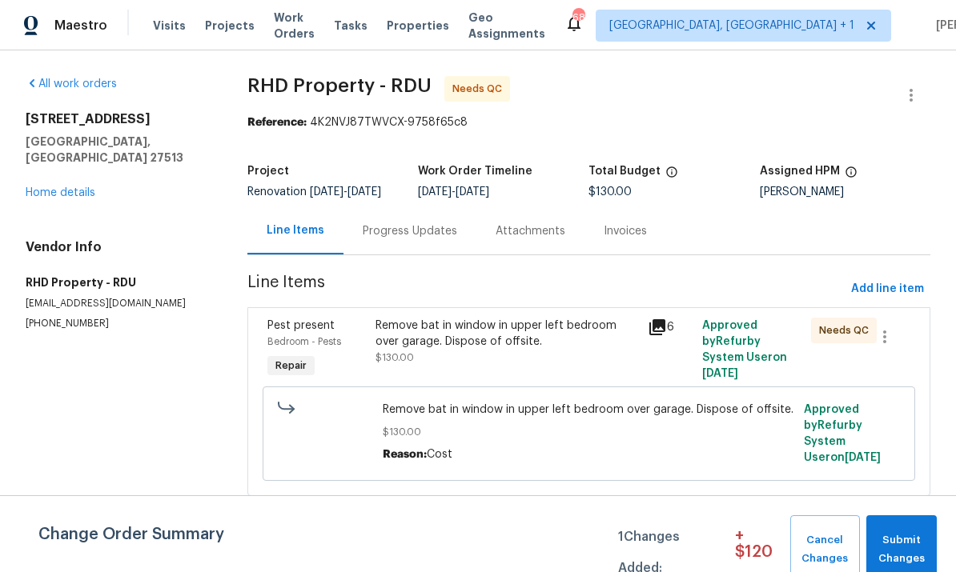
click at [492, 350] on div "Remove bat in window in upper left bedroom over garage. Dispose of offsite." at bounding box center [506, 334] width 263 height 32
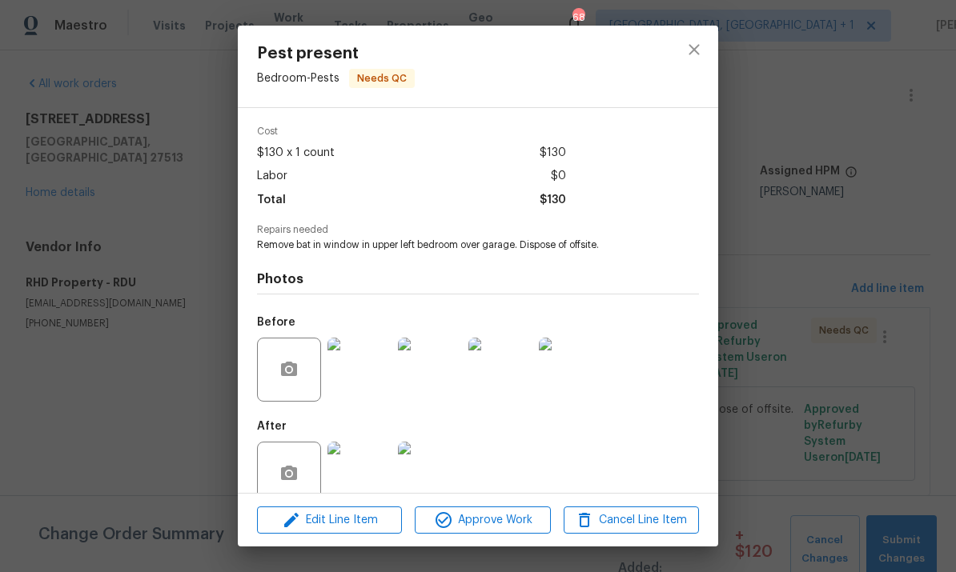
scroll to position [82, 0]
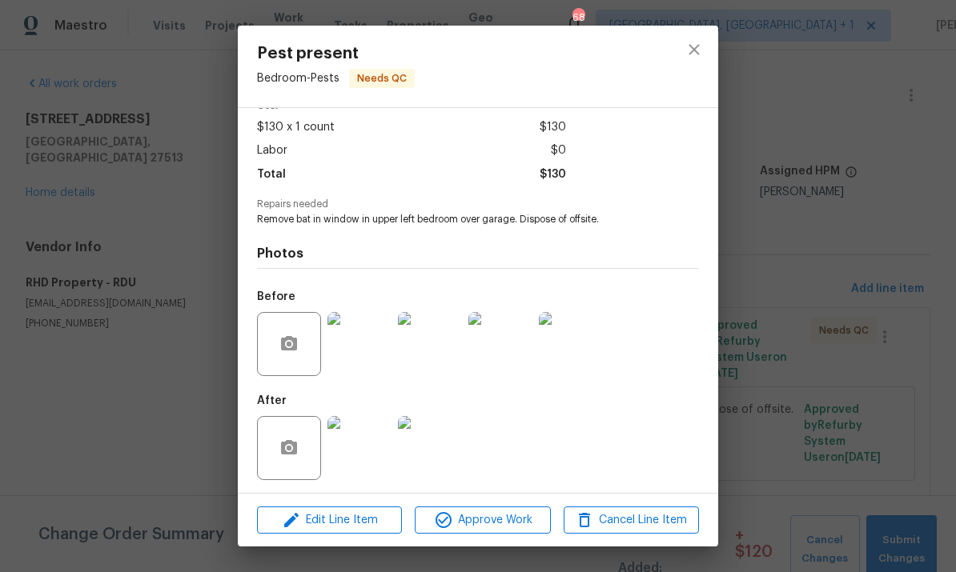
click at [366, 456] on img at bounding box center [359, 448] width 64 height 64
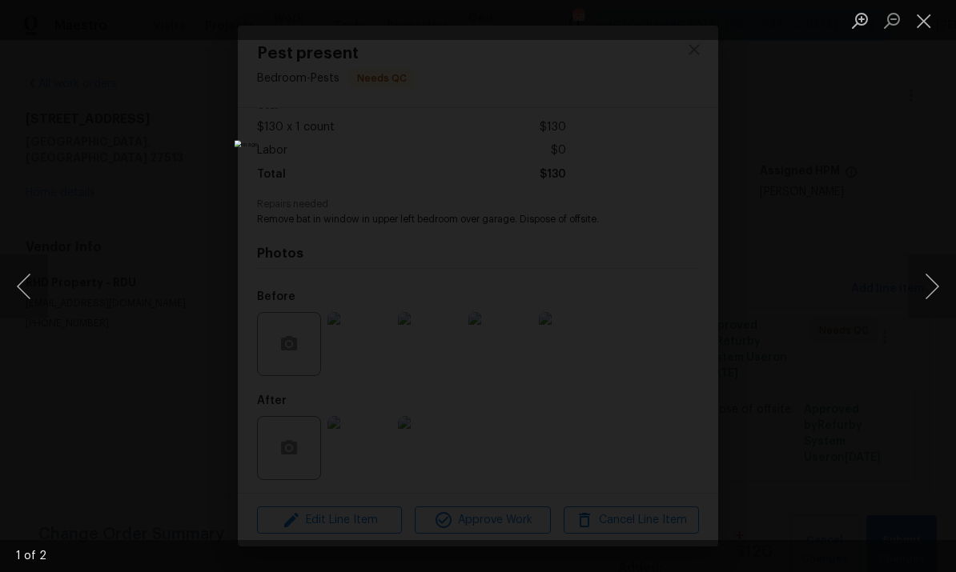
click at [927, 285] on button "Next image" at bounding box center [932, 287] width 48 height 64
click at [921, 290] on button "Next image" at bounding box center [932, 287] width 48 height 64
click at [933, 407] on div "Lightbox" at bounding box center [478, 286] width 956 height 572
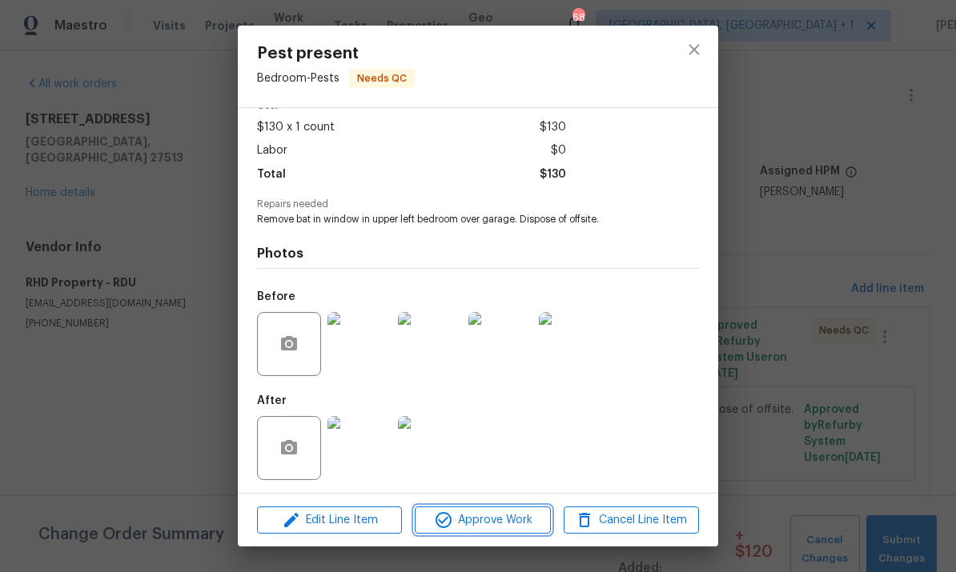
click at [487, 513] on span "Approve Work" at bounding box center [482, 521] width 126 height 20
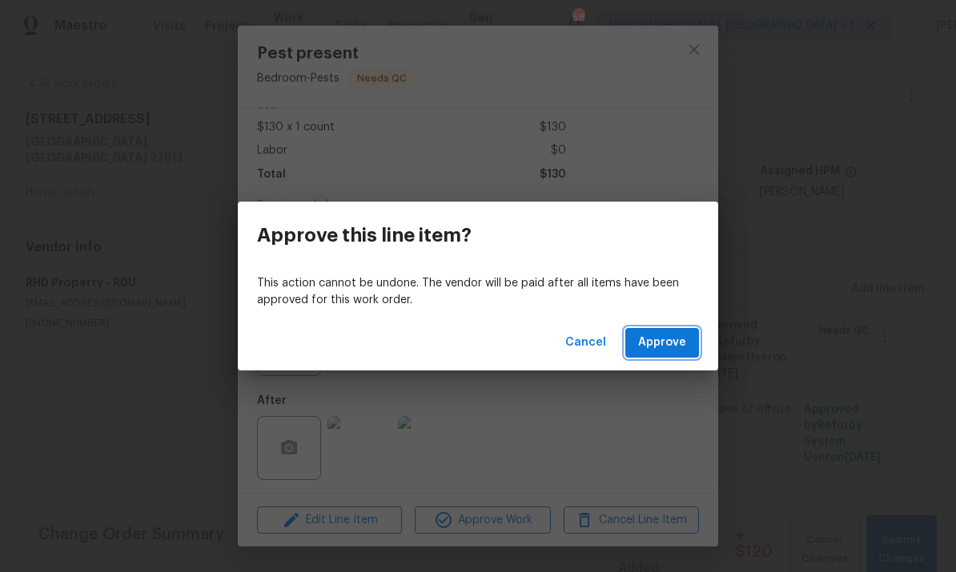
click at [669, 336] on span "Approve" at bounding box center [662, 343] width 48 height 20
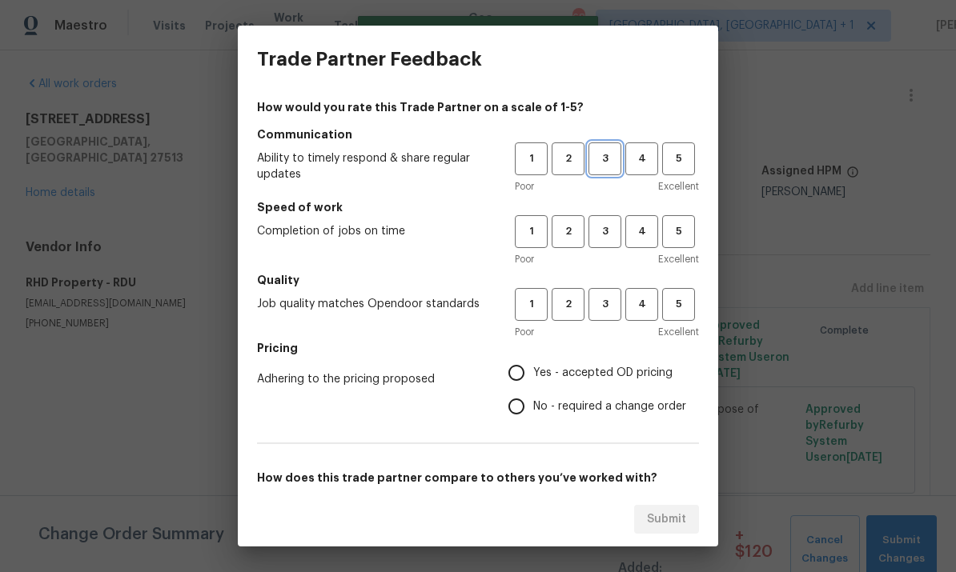
click at [604, 163] on span "3" at bounding box center [605, 159] width 30 height 18
click at [606, 227] on span "3" at bounding box center [605, 232] width 30 height 18
click at [610, 310] on span "3" at bounding box center [605, 304] width 30 height 18
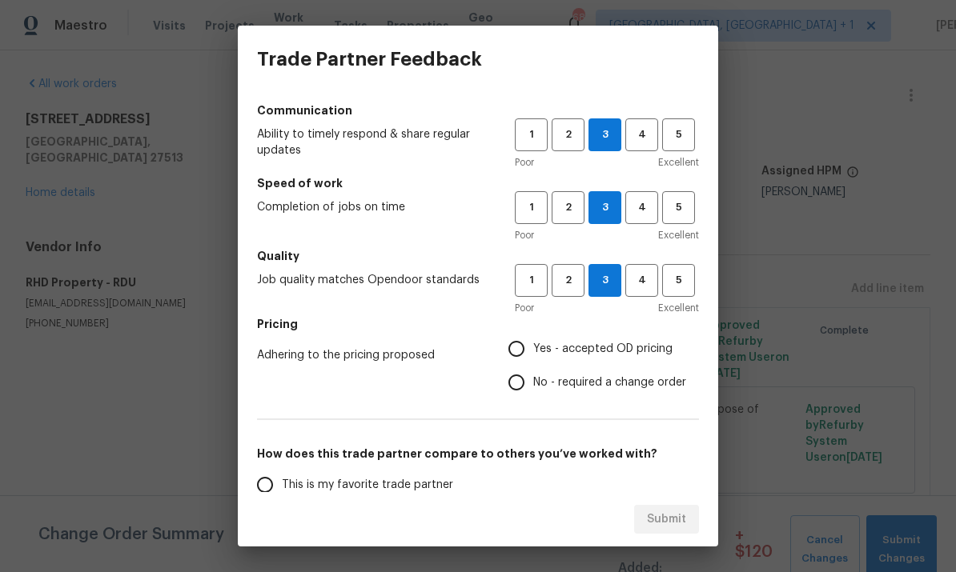
click at [520, 350] on input "Yes - accepted OD pricing" at bounding box center [517, 349] width 34 height 34
radio input "true"
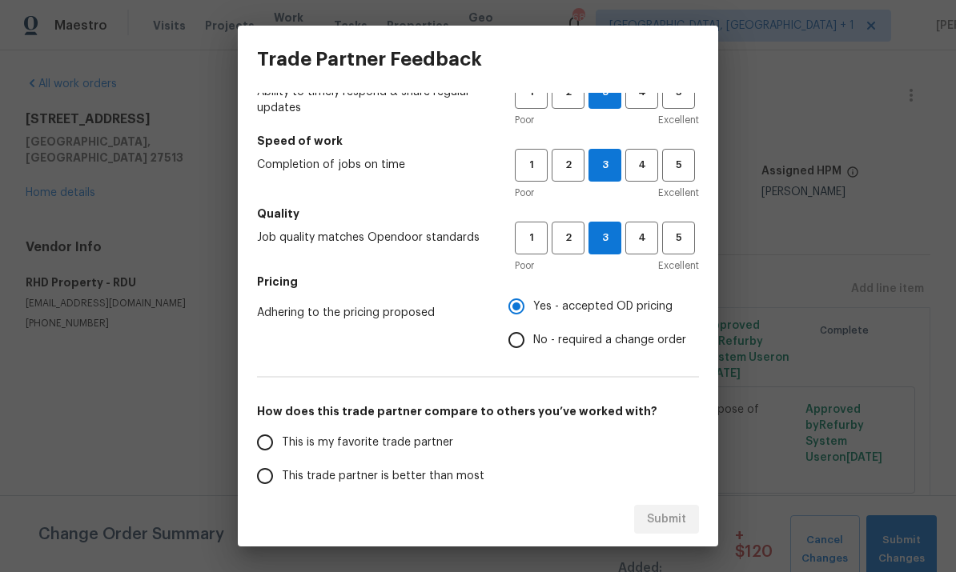
scroll to position [114, 0]
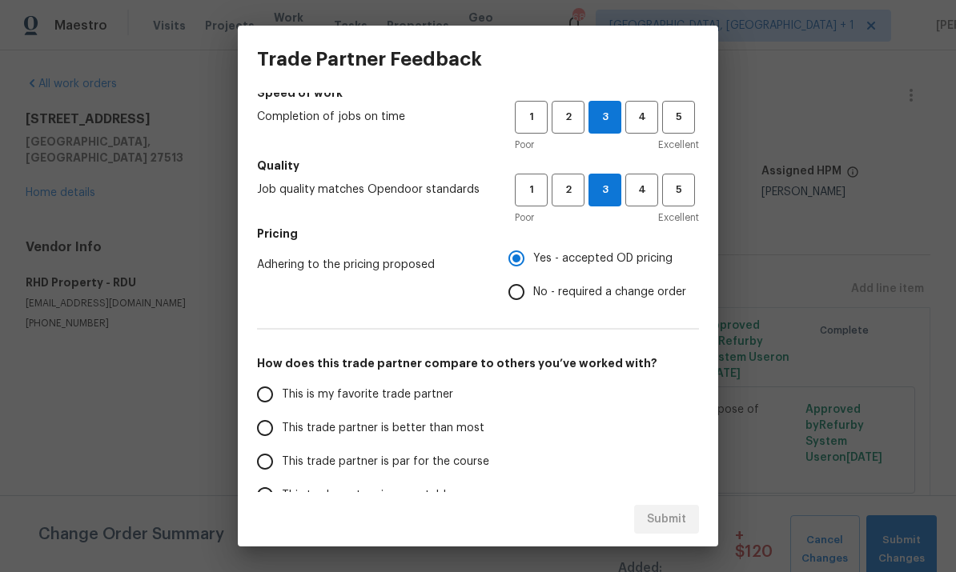
click at [267, 437] on input "This trade partner is better than most" at bounding box center [265, 428] width 34 height 34
radio input "false"
click at [266, 471] on input "This trade partner is par for the course" at bounding box center [265, 462] width 34 height 34
click at [670, 527] on span "Submit" at bounding box center [666, 520] width 39 height 20
radio input "true"
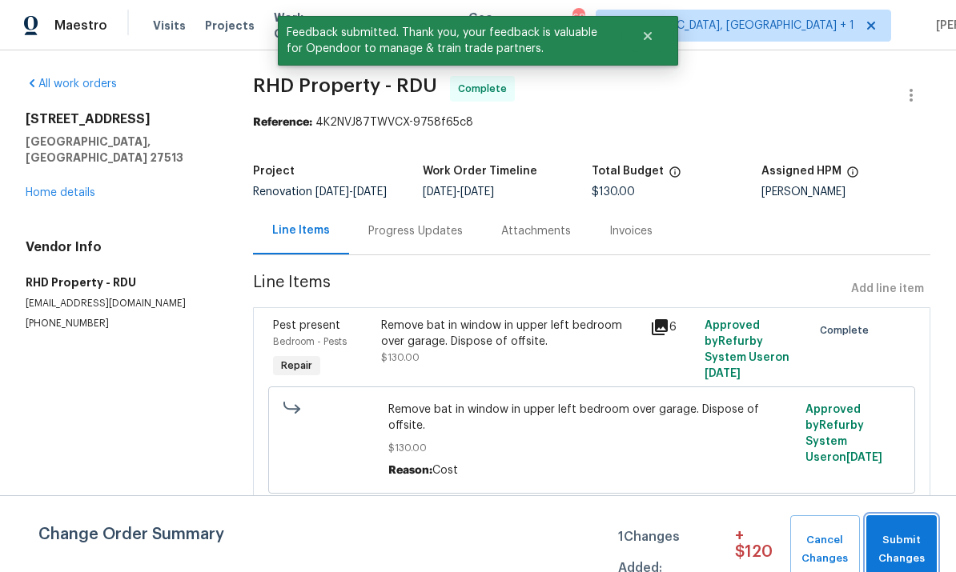
click at [892, 549] on span "Submit Changes" at bounding box center [901, 550] width 54 height 37
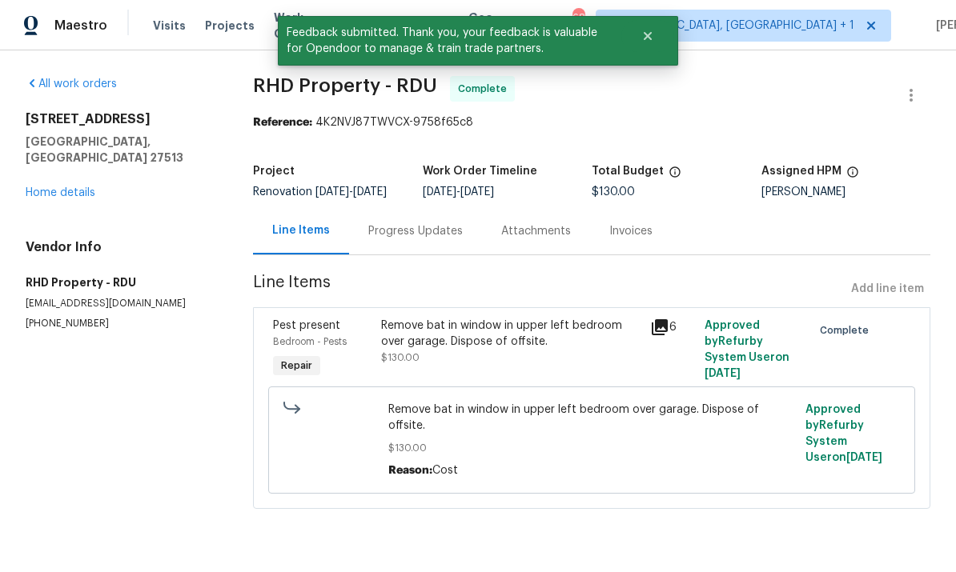
click at [74, 187] on link "Home details" at bounding box center [61, 192] width 70 height 11
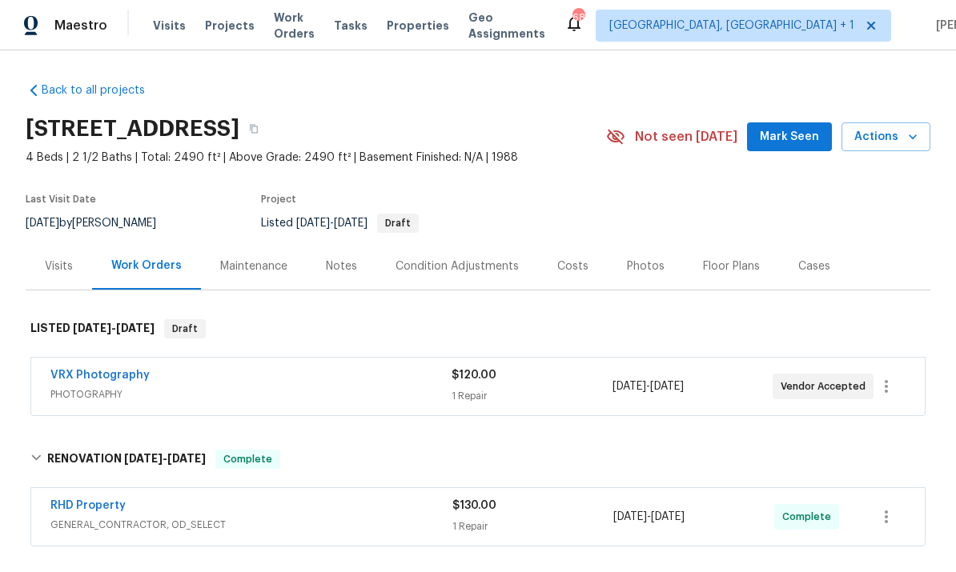
click at [813, 130] on span "Mark Seen" at bounding box center [789, 137] width 59 height 20
click at [347, 267] on div "Notes" at bounding box center [341, 267] width 31 height 16
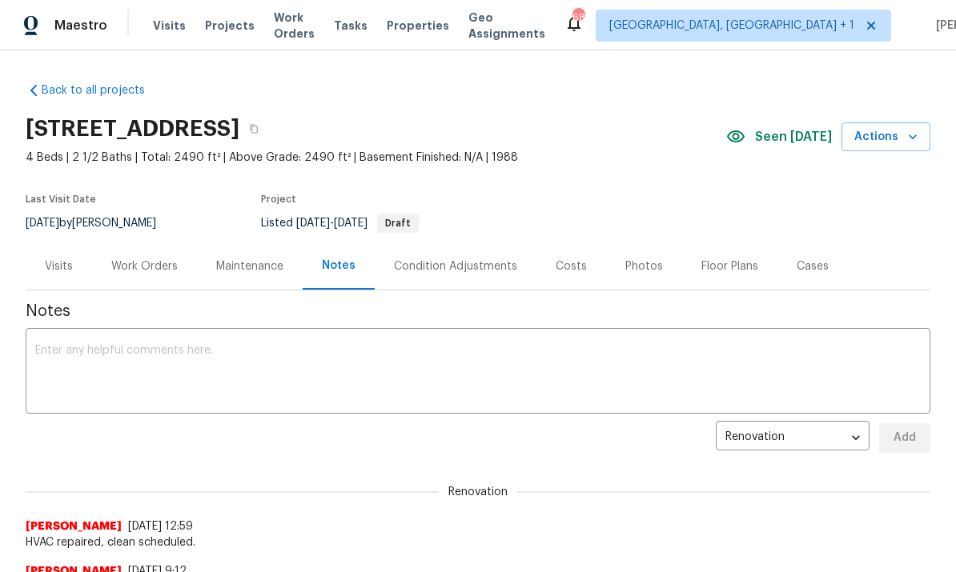
click at [146, 275] on div "Work Orders" at bounding box center [144, 266] width 105 height 47
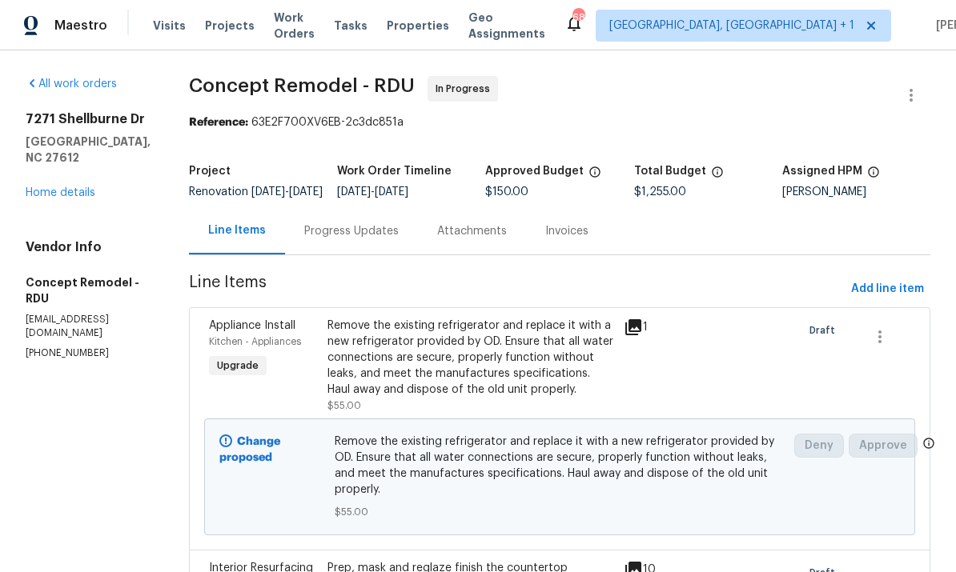
click at [83, 199] on link "Home details" at bounding box center [61, 192] width 70 height 11
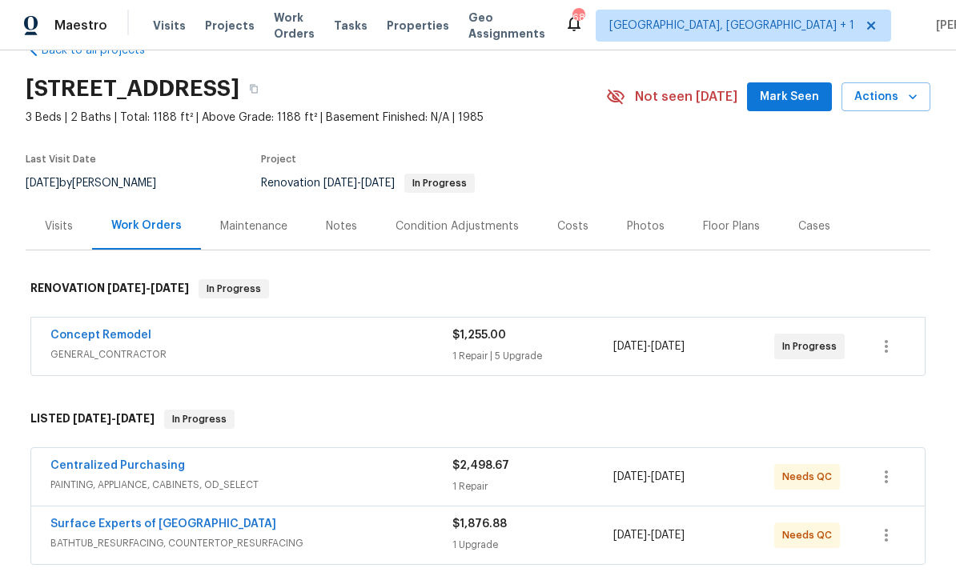
scroll to position [112, 0]
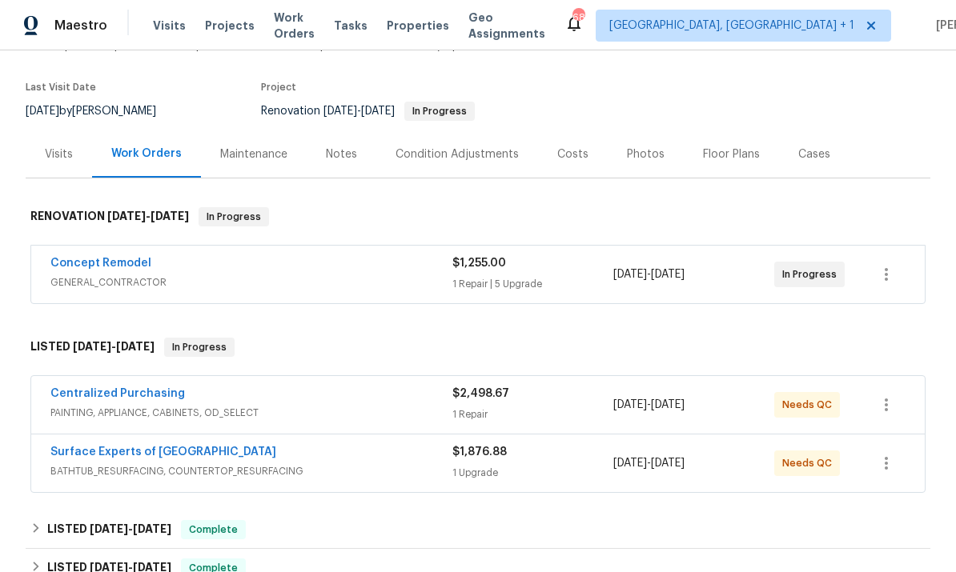
click at [154, 453] on link "Surface Experts of [GEOGRAPHIC_DATA]" at bounding box center [163, 452] width 226 height 11
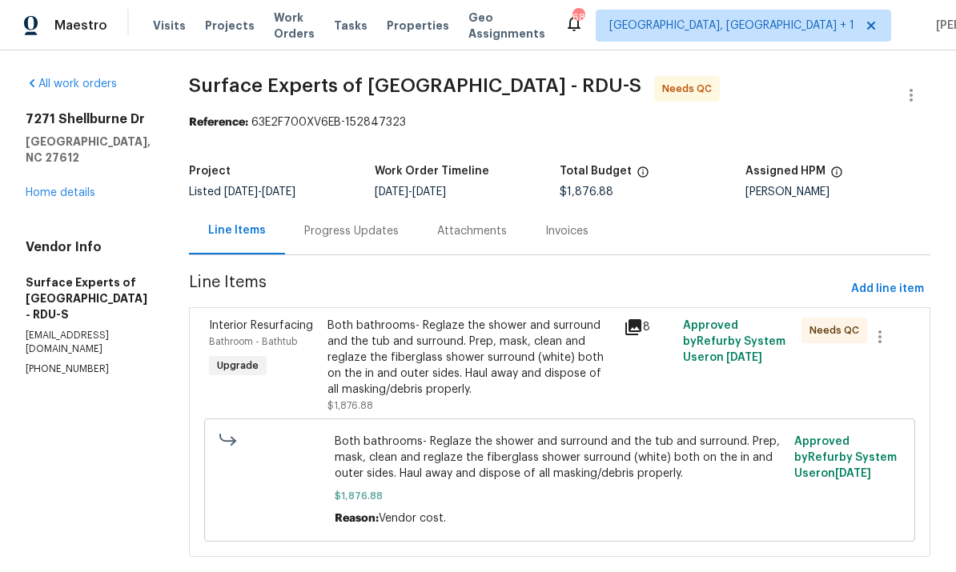
click at [456, 359] on div "Both bathrooms- Reglaze the shower and surround and the tub and surround. Prep,…" at bounding box center [470, 358] width 287 height 80
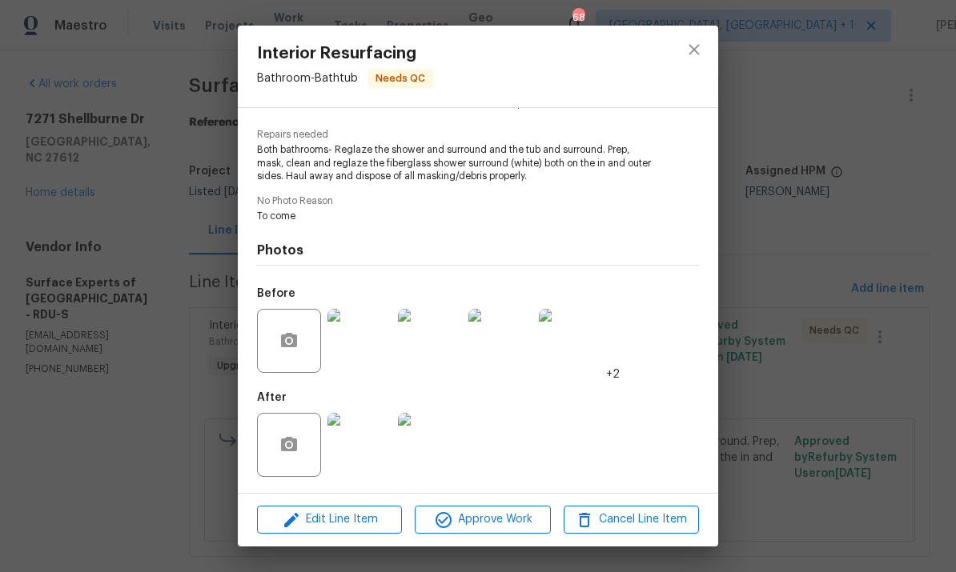
scroll to position [154, 0]
click at [367, 455] on img at bounding box center [359, 445] width 64 height 64
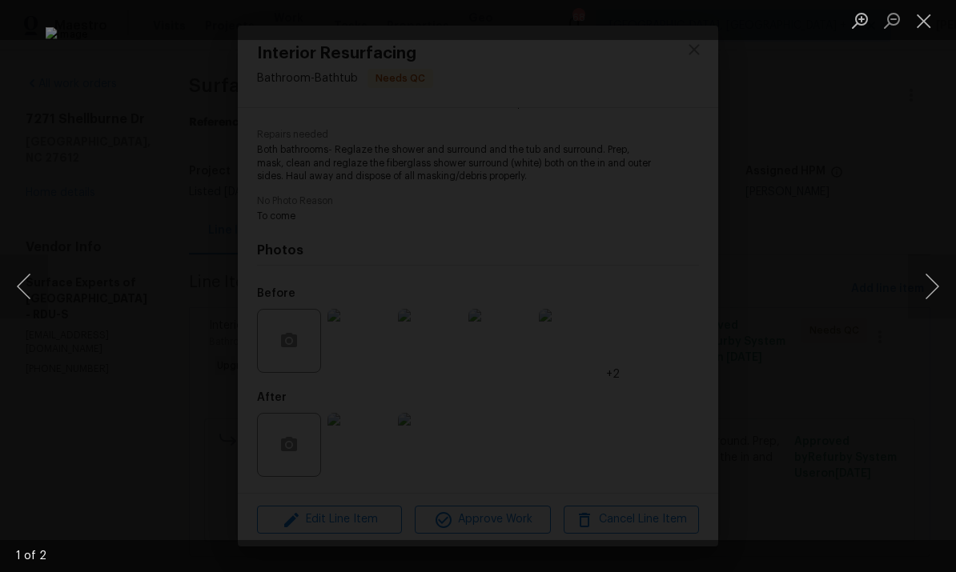
click at [923, 287] on button "Next image" at bounding box center [932, 287] width 48 height 64
click at [929, 348] on div "Lightbox" at bounding box center [478, 286] width 956 height 572
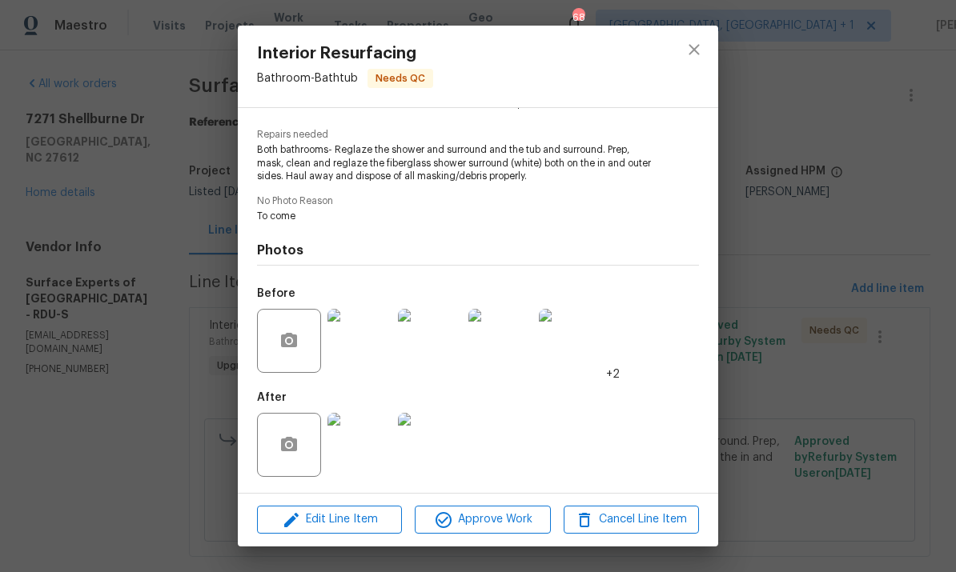
click at [583, 351] on img at bounding box center [571, 341] width 64 height 64
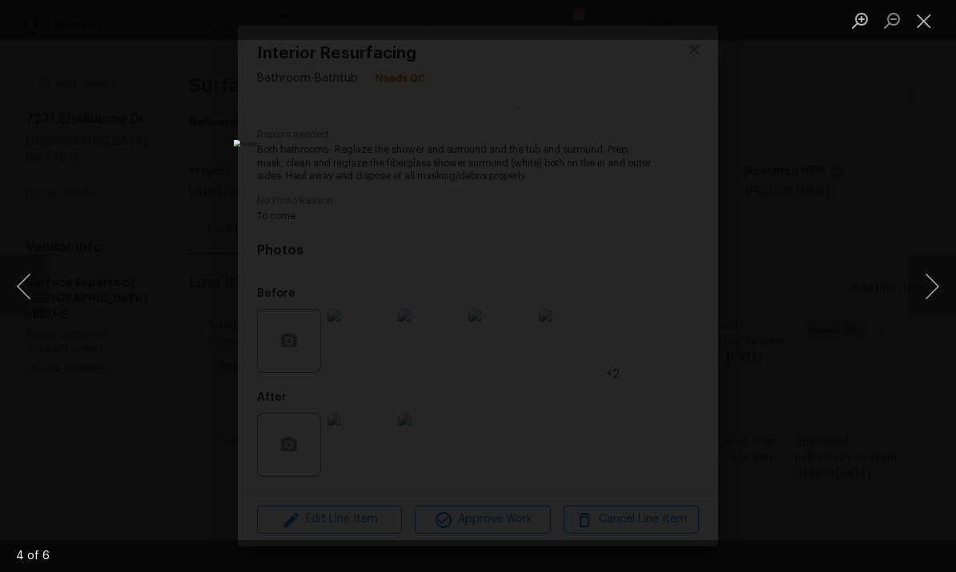
click at [919, 363] on div "Lightbox" at bounding box center [478, 286] width 956 height 572
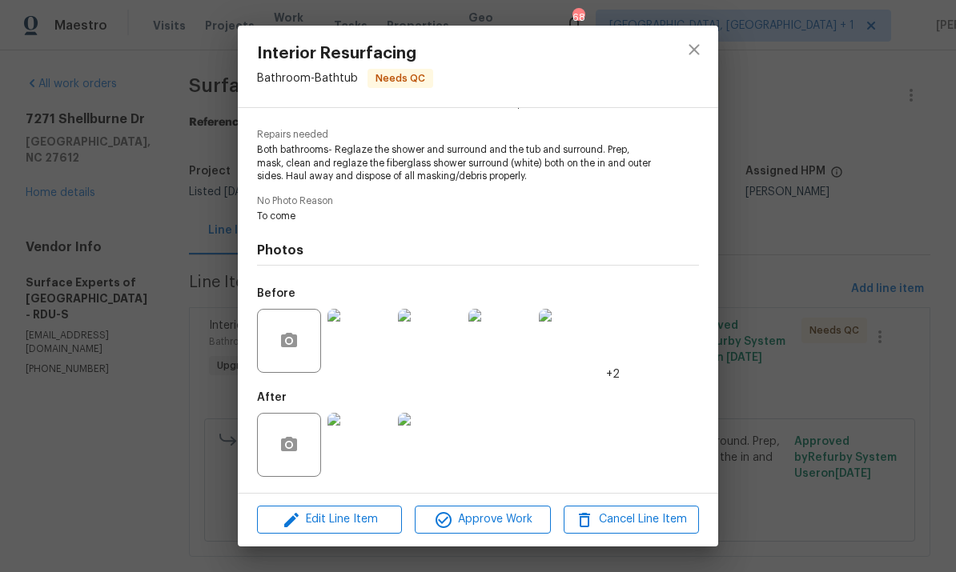
click at [431, 459] on img at bounding box center [430, 445] width 64 height 64
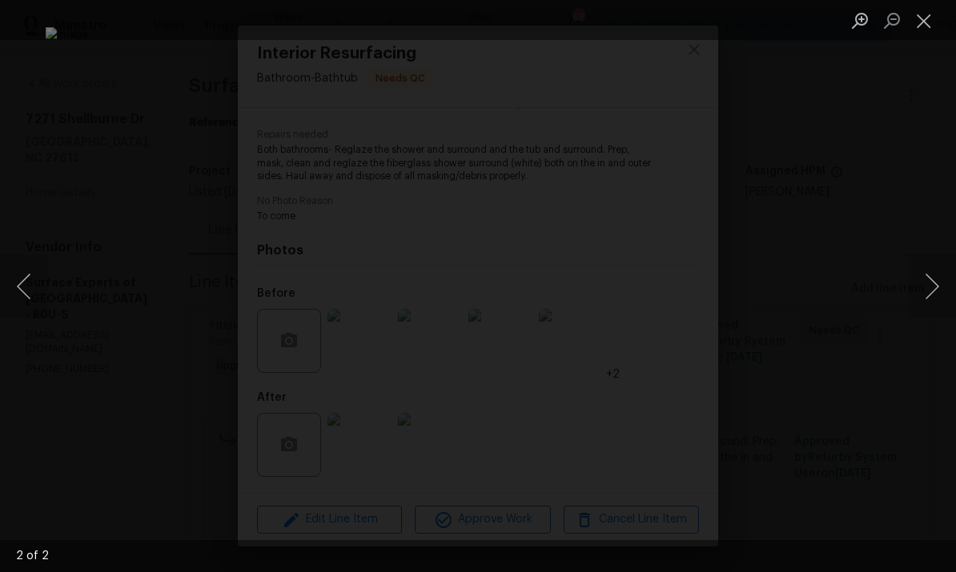
click at [947, 352] on div "Lightbox" at bounding box center [478, 286] width 956 height 572
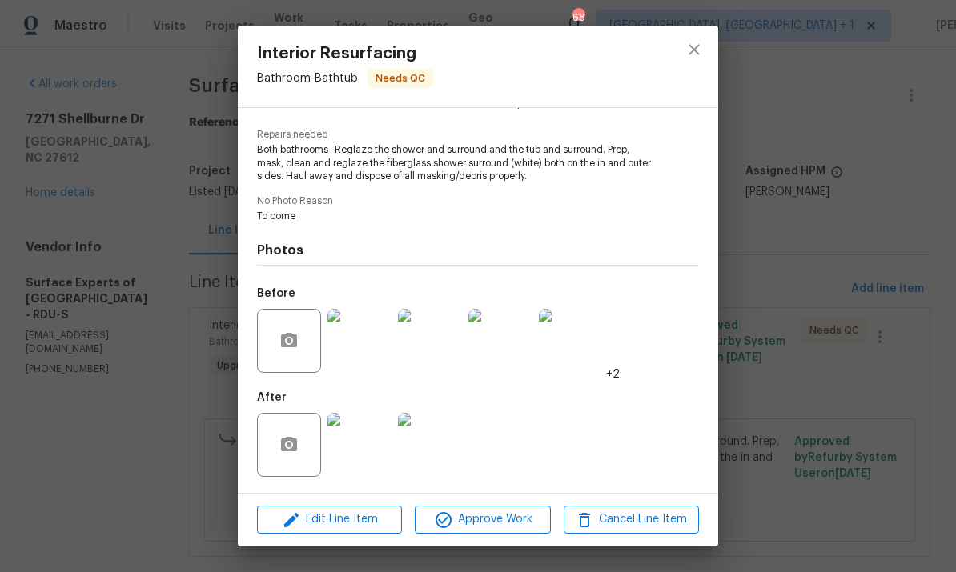
click at [582, 339] on img at bounding box center [571, 341] width 64 height 64
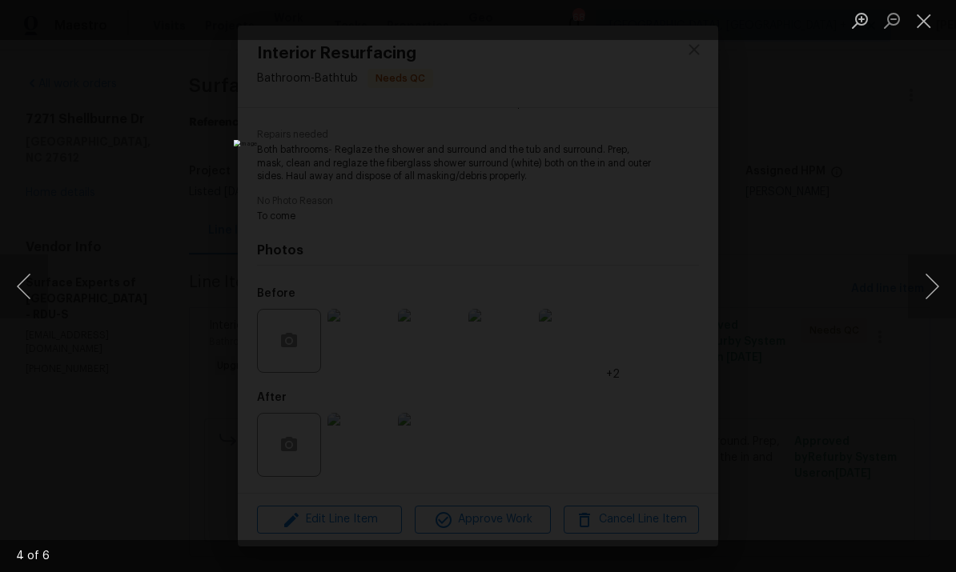
click at [949, 325] on div "Lightbox" at bounding box center [478, 286] width 956 height 572
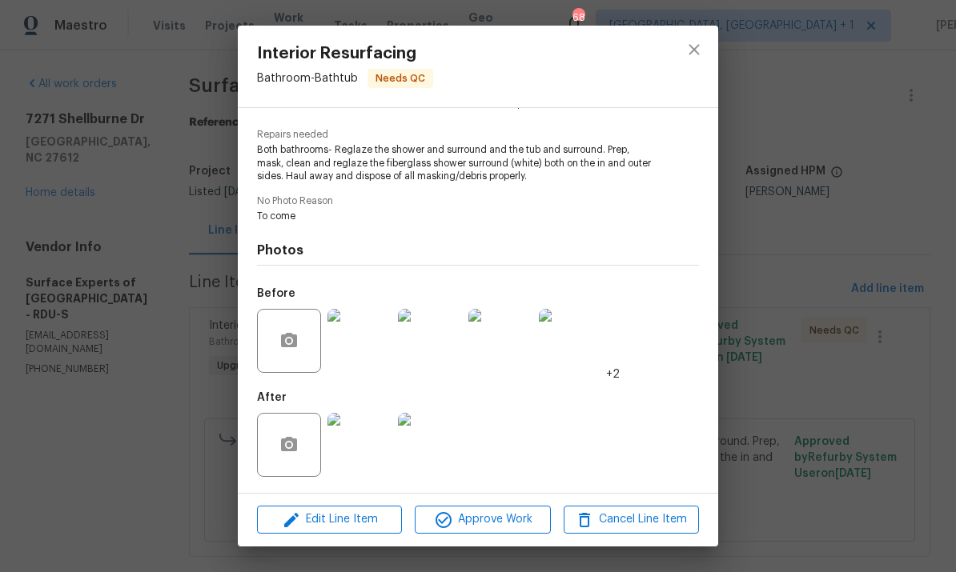
click at [433, 463] on img at bounding box center [430, 445] width 64 height 64
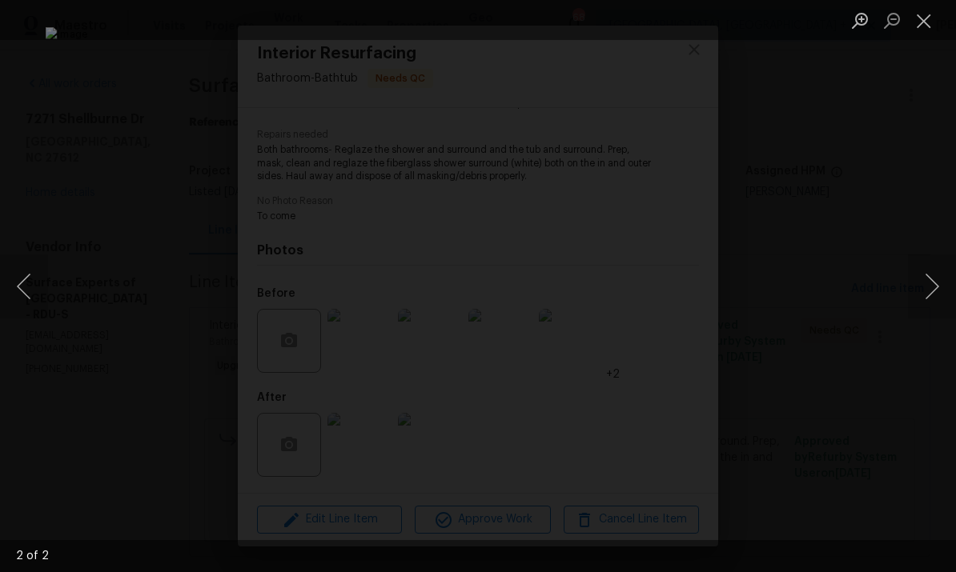
click at [899, 363] on div "Lightbox" at bounding box center [478, 286] width 956 height 572
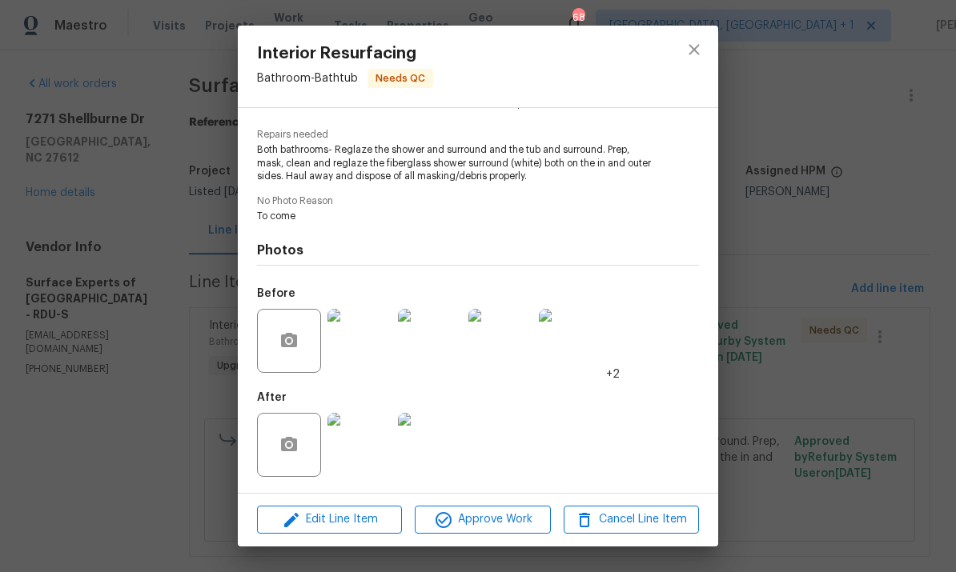
click at [901, 276] on div "Interior Resurfacing Bathroom - Bathtub Needs QC Vendor Surface Experts of Nort…" at bounding box center [478, 286] width 956 height 572
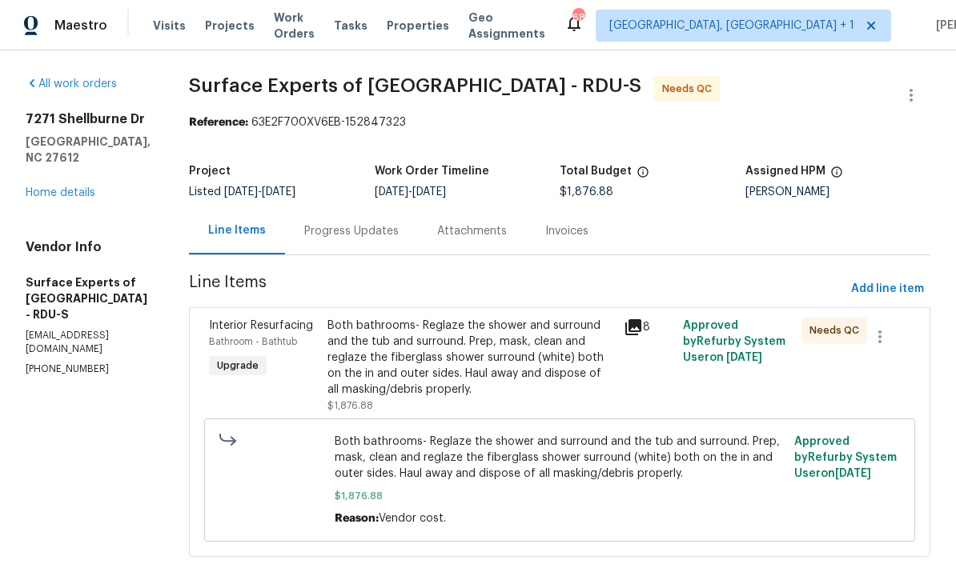
click at [365, 236] on div "Progress Updates" at bounding box center [351, 231] width 94 height 16
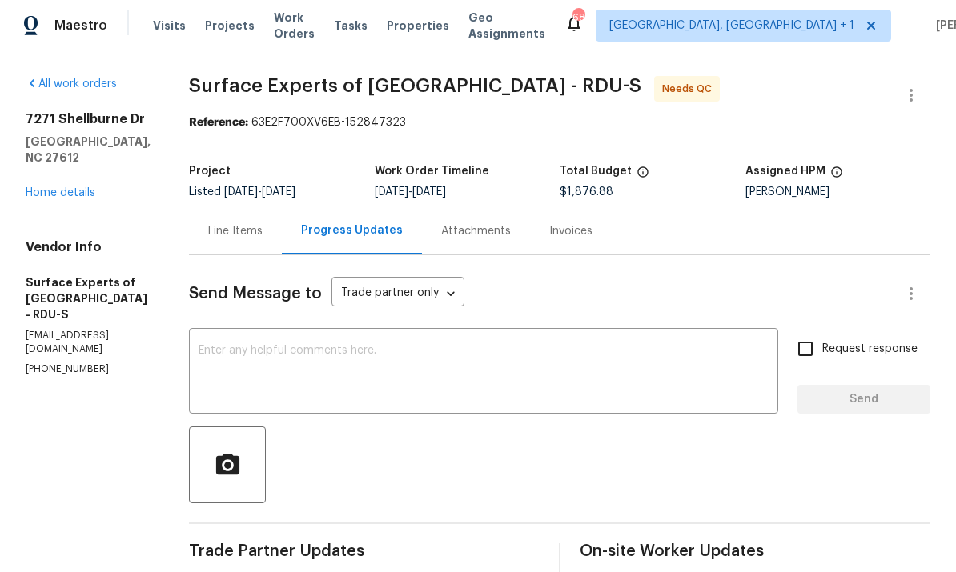
click at [74, 187] on link "Home details" at bounding box center [61, 192] width 70 height 11
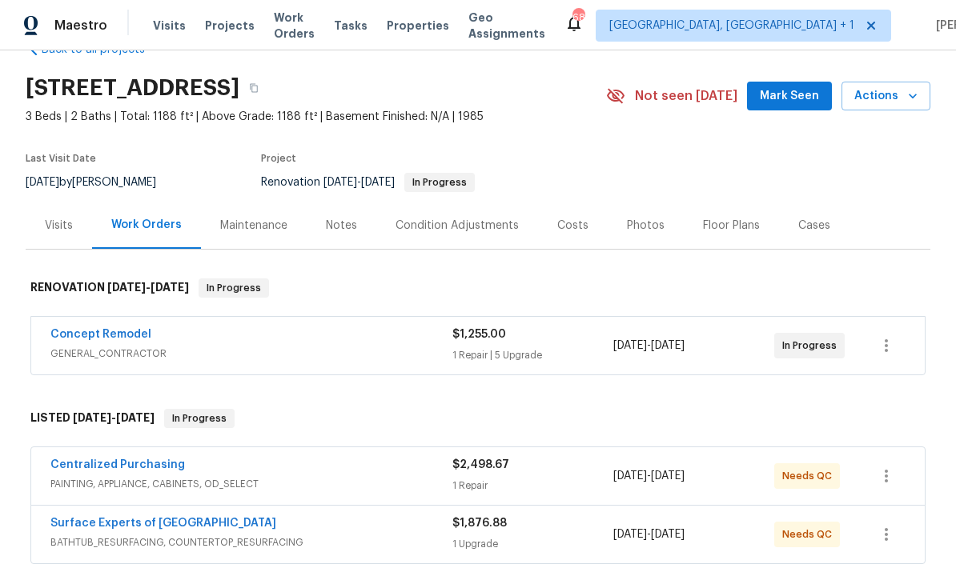
scroll to position [44, 0]
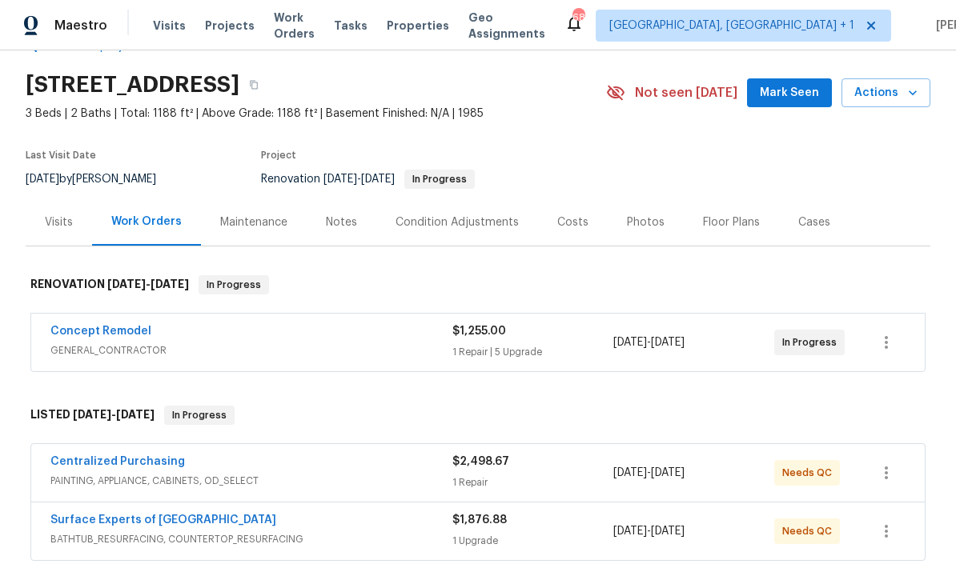
click at [103, 336] on link "Concept Remodel" at bounding box center [100, 331] width 101 height 11
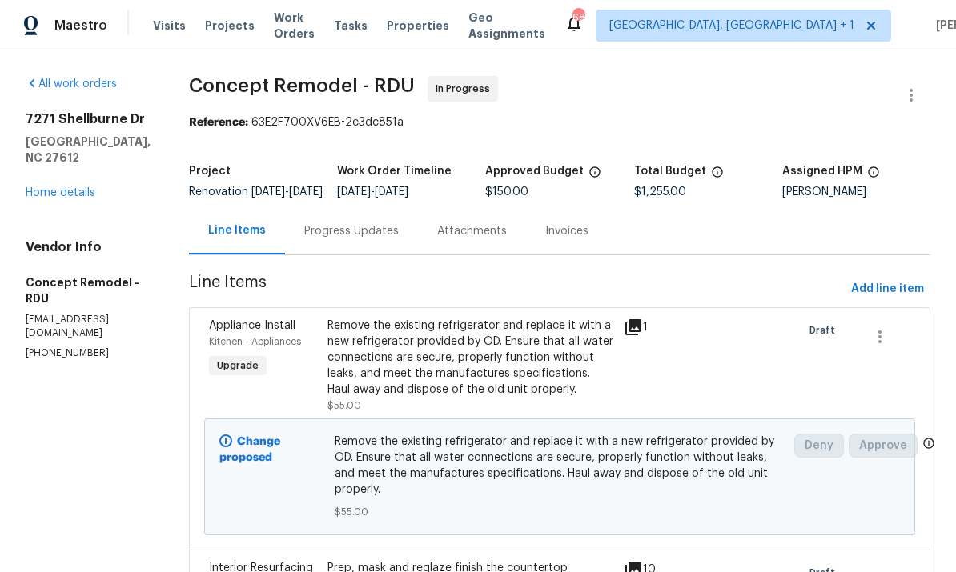
click at [334, 239] on div "Progress Updates" at bounding box center [351, 231] width 94 height 16
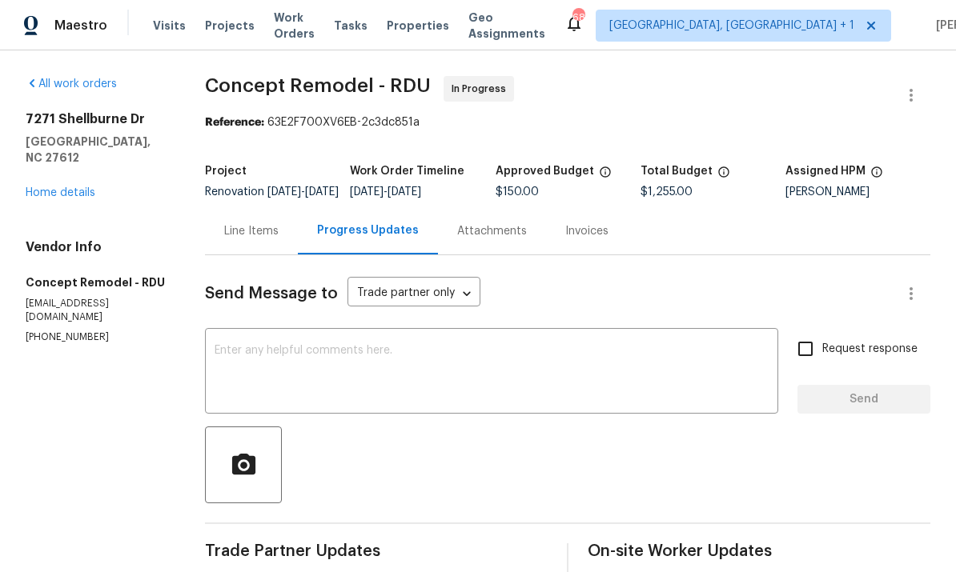
click at [418, 376] on textarea at bounding box center [492, 373] width 554 height 56
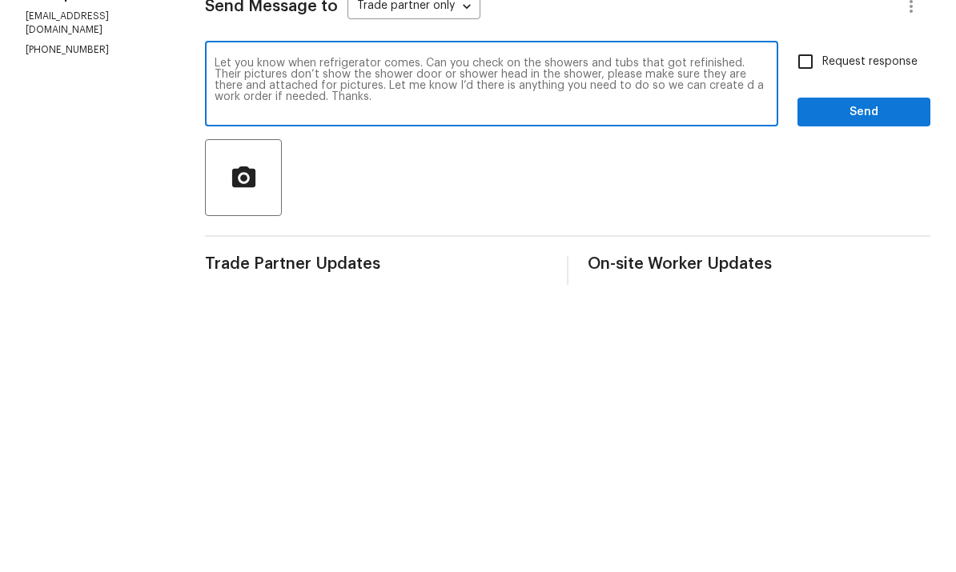
click at [703, 345] on textarea "Let you know when refrigerator comes. Can you check on the showers and tubs tha…" at bounding box center [492, 373] width 554 height 56
click at [412, 345] on textarea "Let you know when refrigerator comes. Can you check on the showers and tubs tha…" at bounding box center [492, 373] width 554 height 56
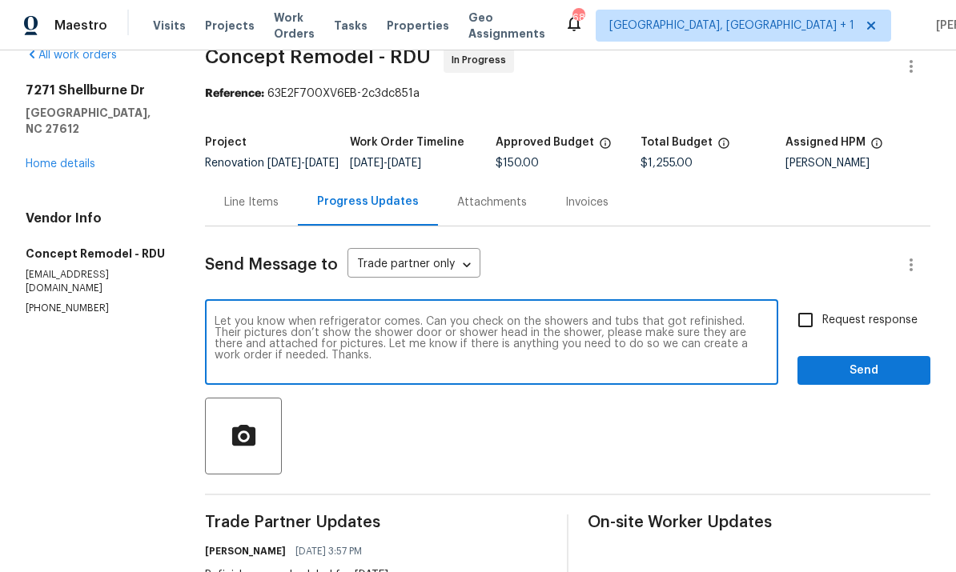
scroll to position [31, 0]
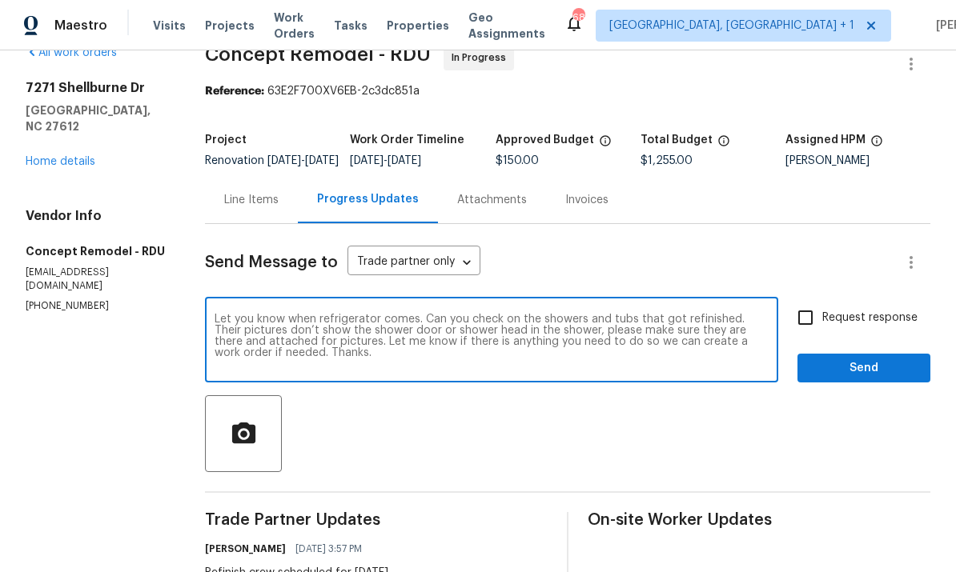
type textarea "Let you know when refrigerator comes. Can you check on the showers and tubs tha…"
click at [802, 301] on input "Request response" at bounding box center [805, 318] width 34 height 34
checkbox input "true"
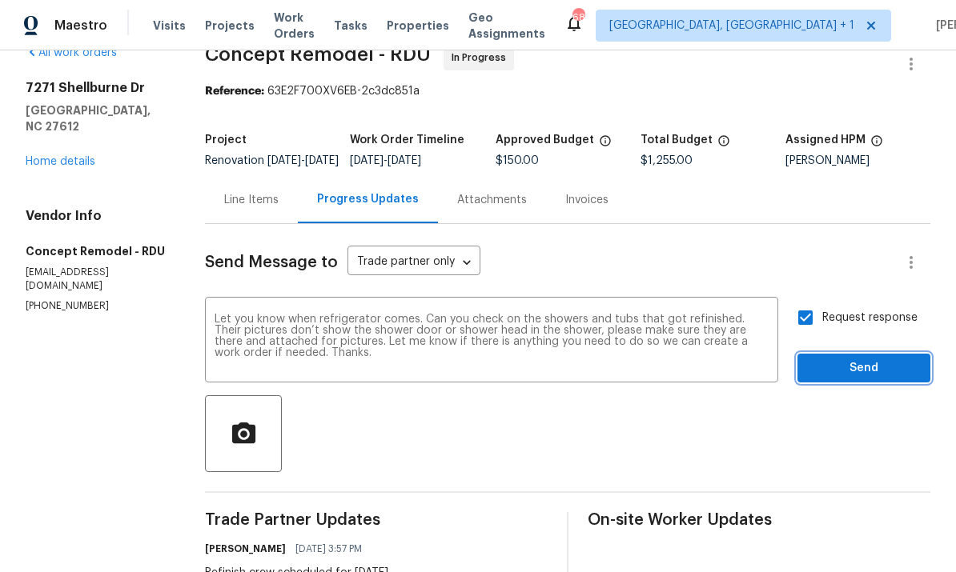
click at [870, 359] on span "Send" at bounding box center [863, 369] width 107 height 20
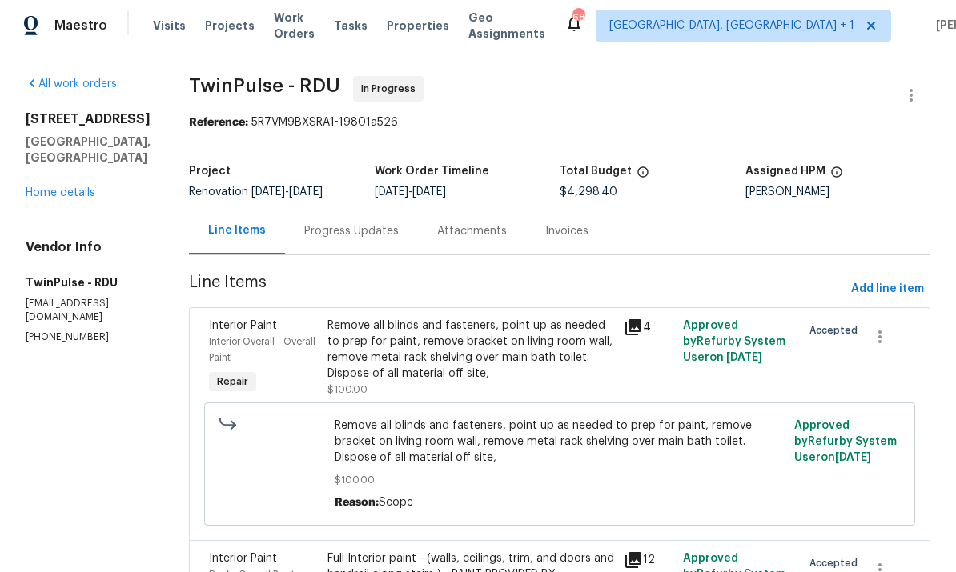
click at [87, 198] on link "Home details" at bounding box center [61, 192] width 70 height 11
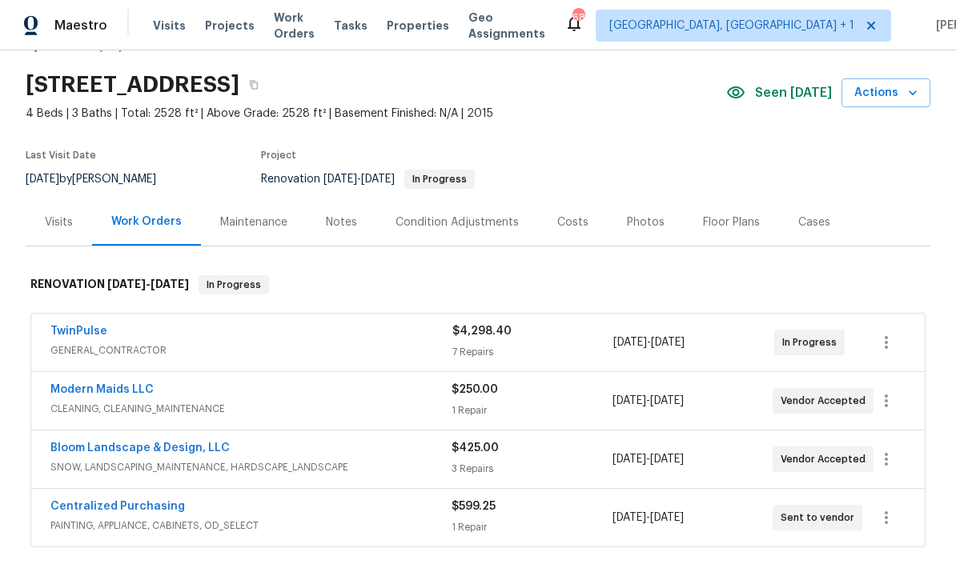
scroll to position [41, 0]
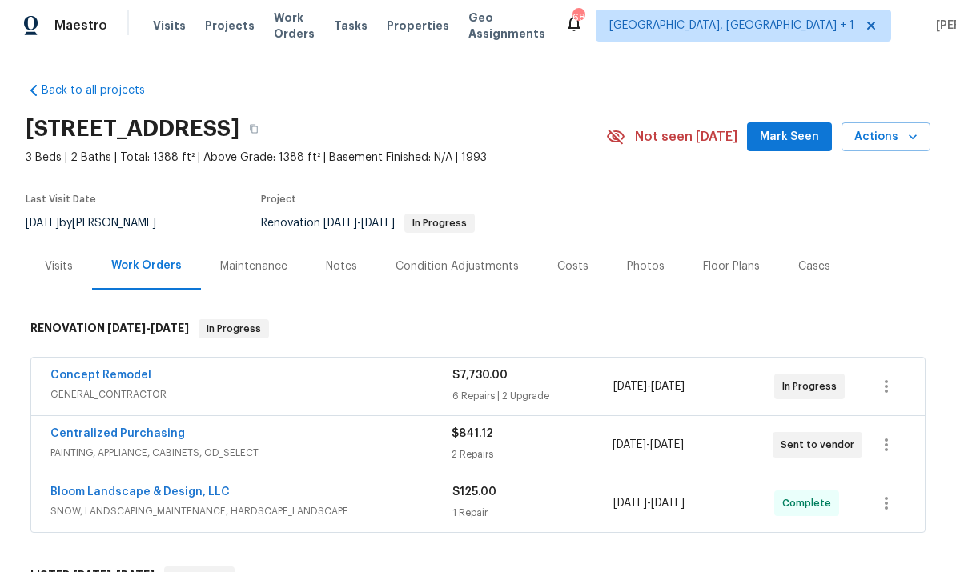
click at [803, 145] on span "Mark Seen" at bounding box center [789, 137] width 59 height 20
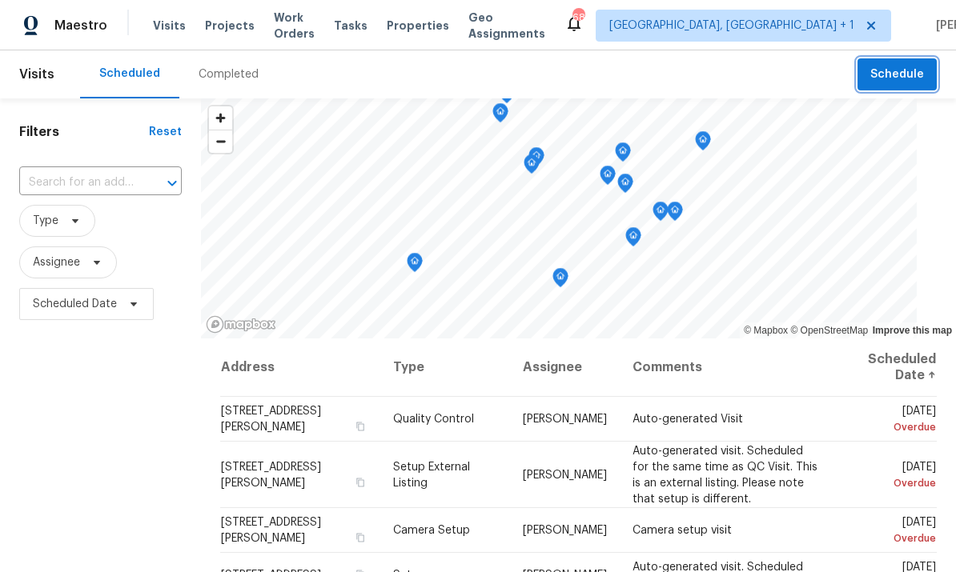
click at [910, 74] on span "Schedule" at bounding box center [897, 75] width 54 height 20
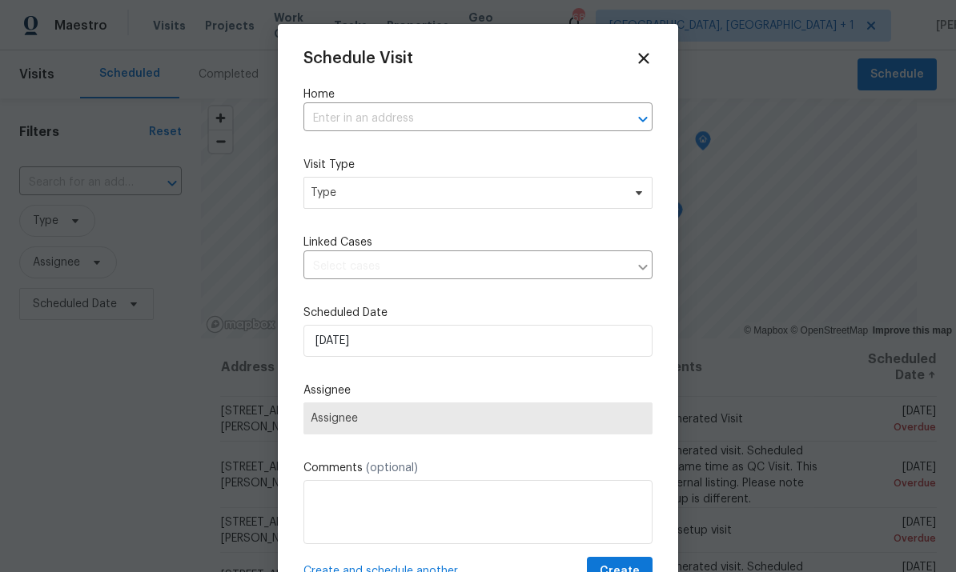
click at [388, 118] on input "text" at bounding box center [455, 118] width 304 height 25
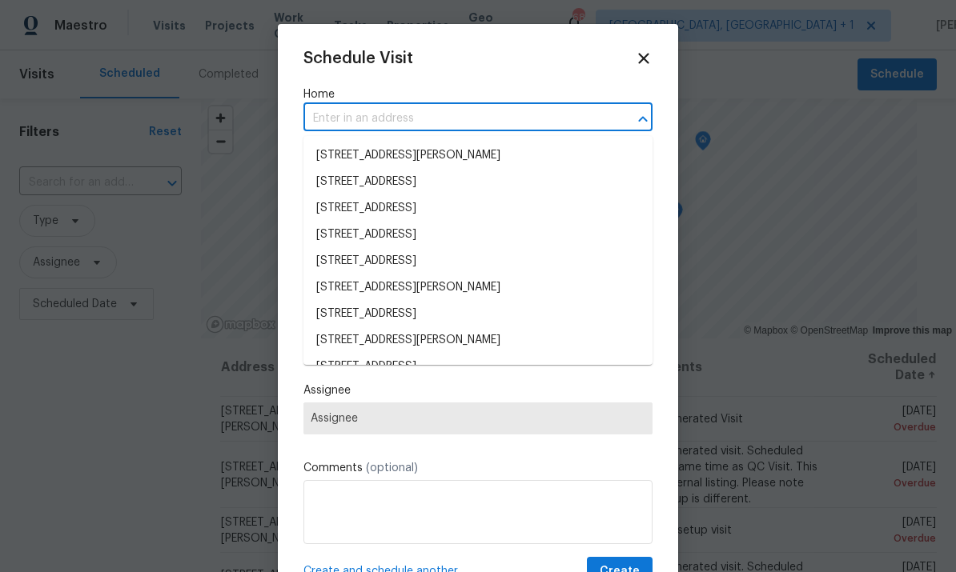
click at [388, 118] on input "text" at bounding box center [455, 118] width 304 height 25
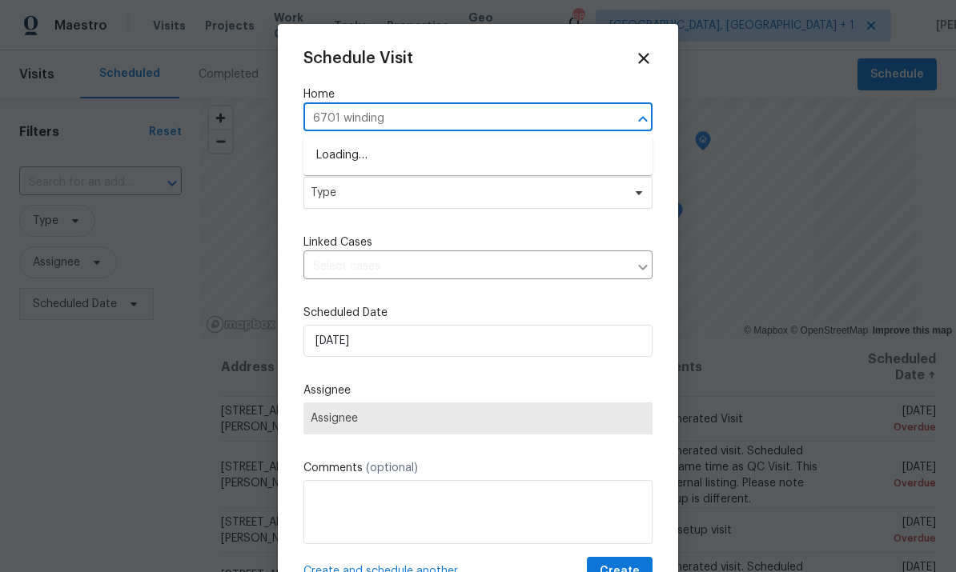
type input "6701 winding"
click at [484, 145] on li "[STREET_ADDRESS]" at bounding box center [477, 155] width 349 height 26
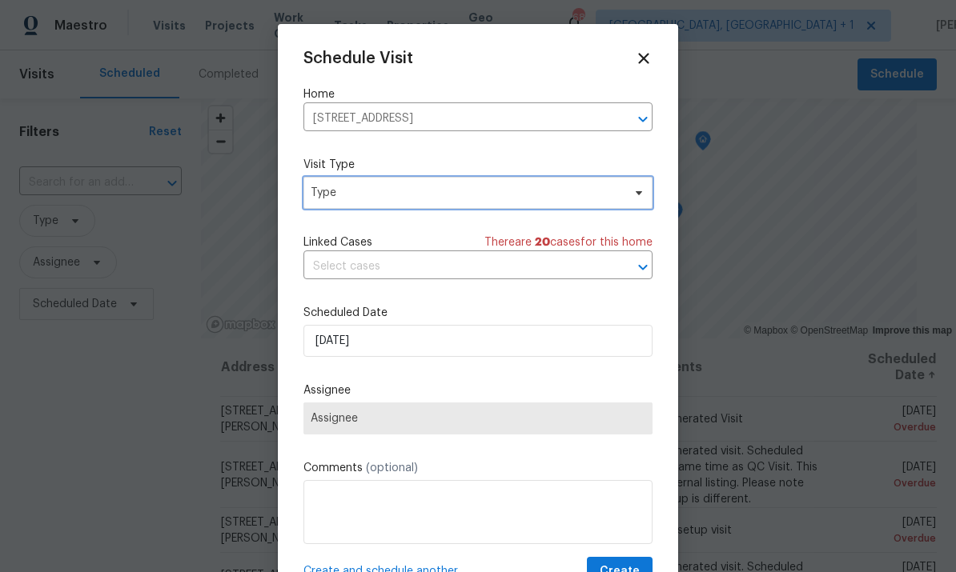
click at [568, 190] on span "Type" at bounding box center [466, 193] width 311 height 16
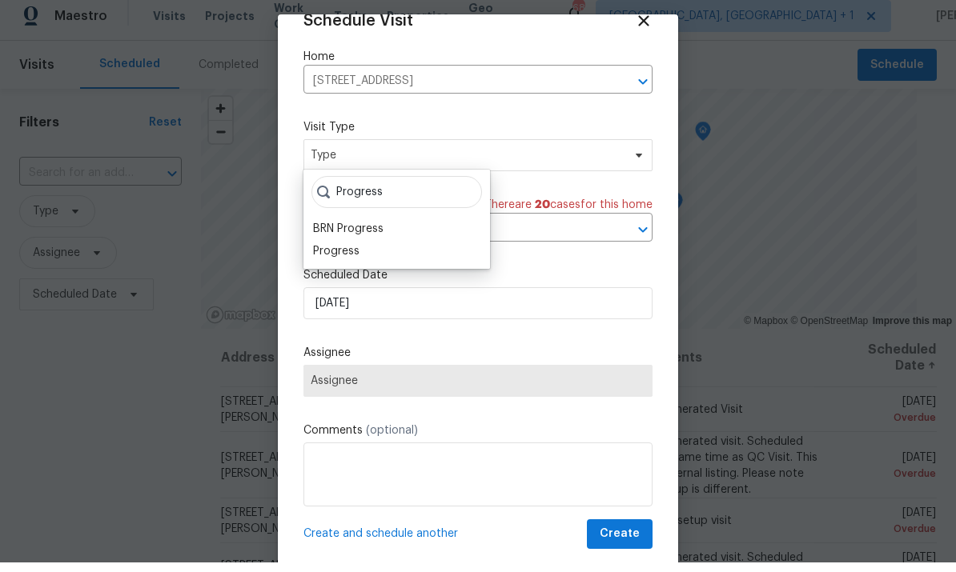
scroll to position [10, 0]
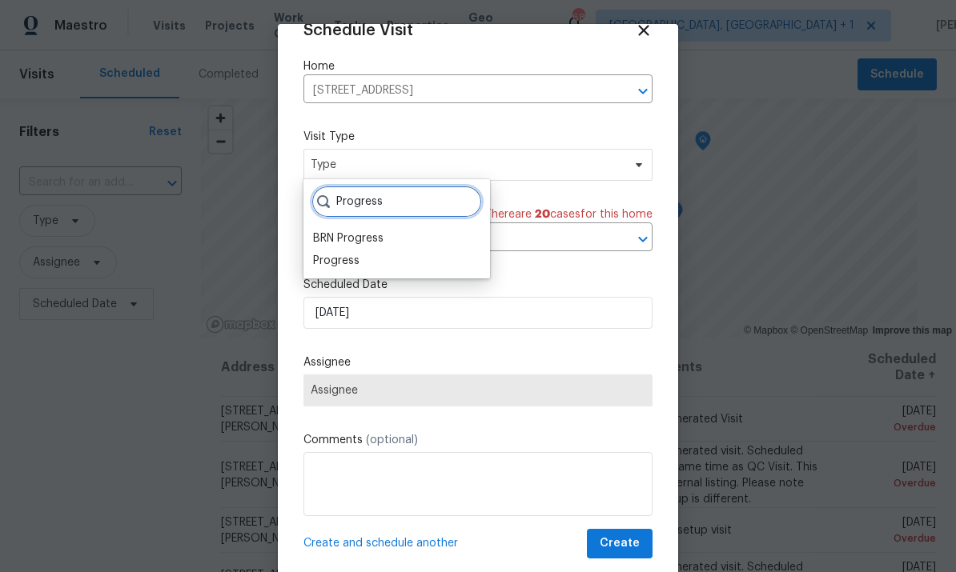
type input "Progress"
click at [355, 253] on div "Progress" at bounding box center [336, 261] width 46 height 16
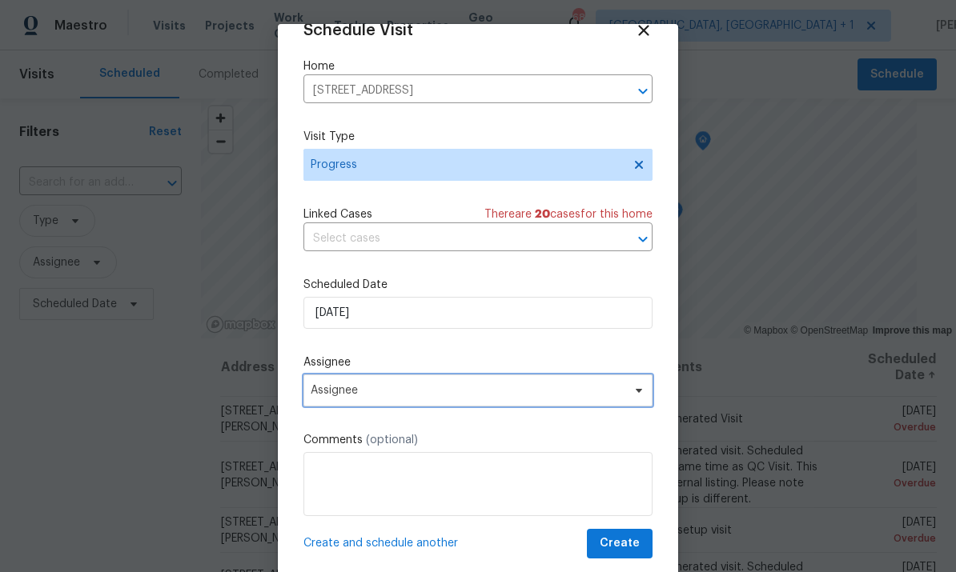
click at [613, 389] on span "Assignee" at bounding box center [468, 390] width 314 height 13
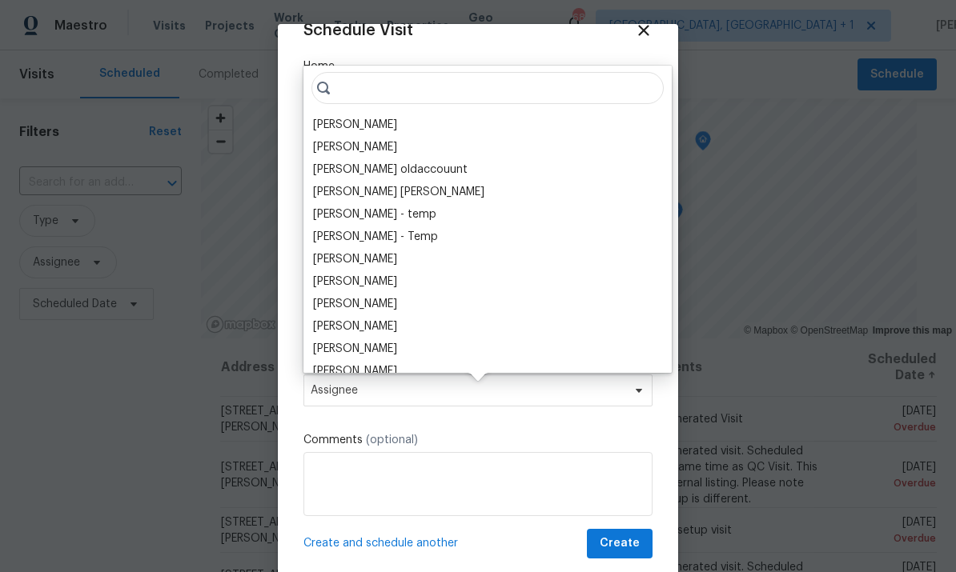
click at [363, 117] on div "[PERSON_NAME]" at bounding box center [355, 125] width 84 height 16
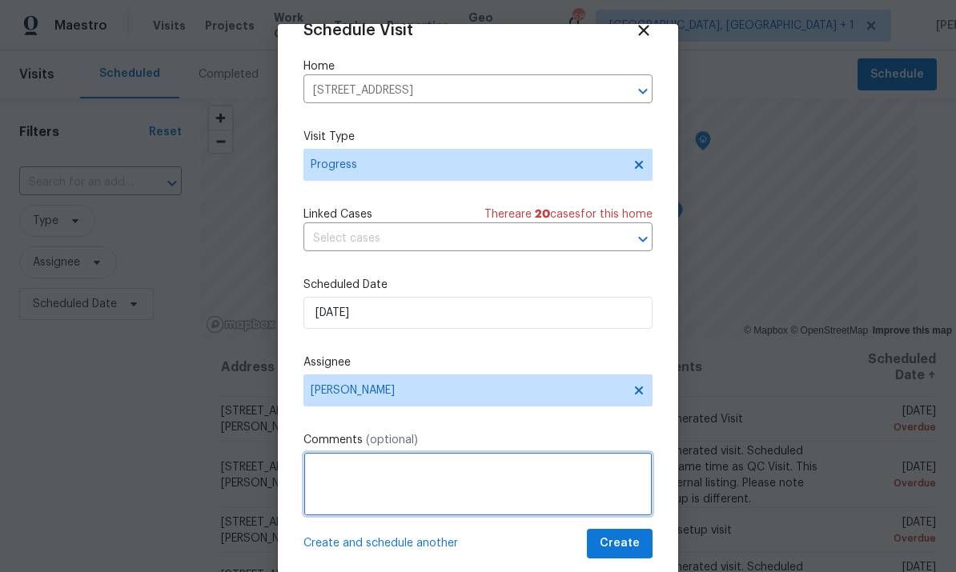
click at [378, 482] on textarea at bounding box center [477, 484] width 349 height 64
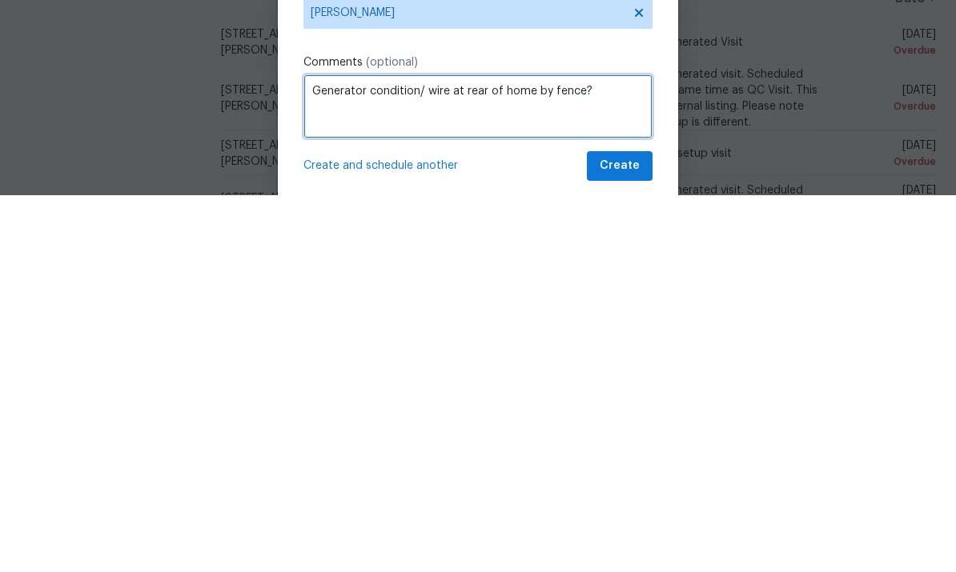
type textarea "Generator condition/ wire at rear of home by fence?"
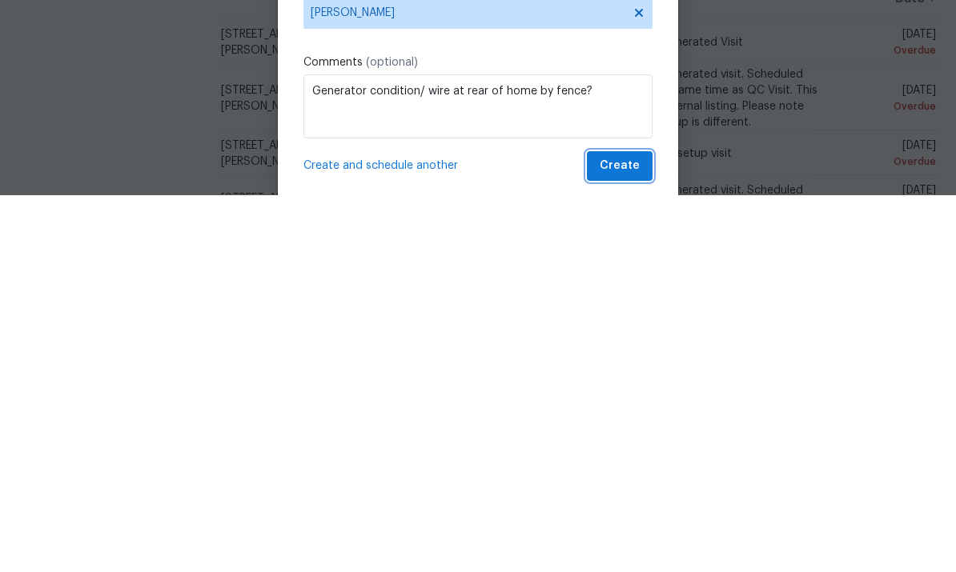
click at [626, 534] on span "Create" at bounding box center [620, 544] width 40 height 20
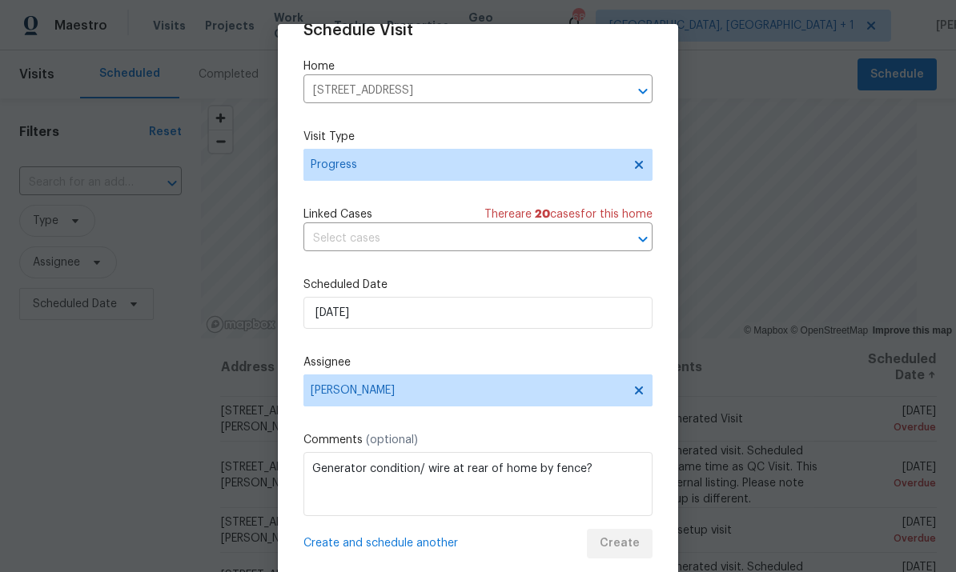
scroll to position [0, 0]
